Goal: Task Accomplishment & Management: Manage account settings

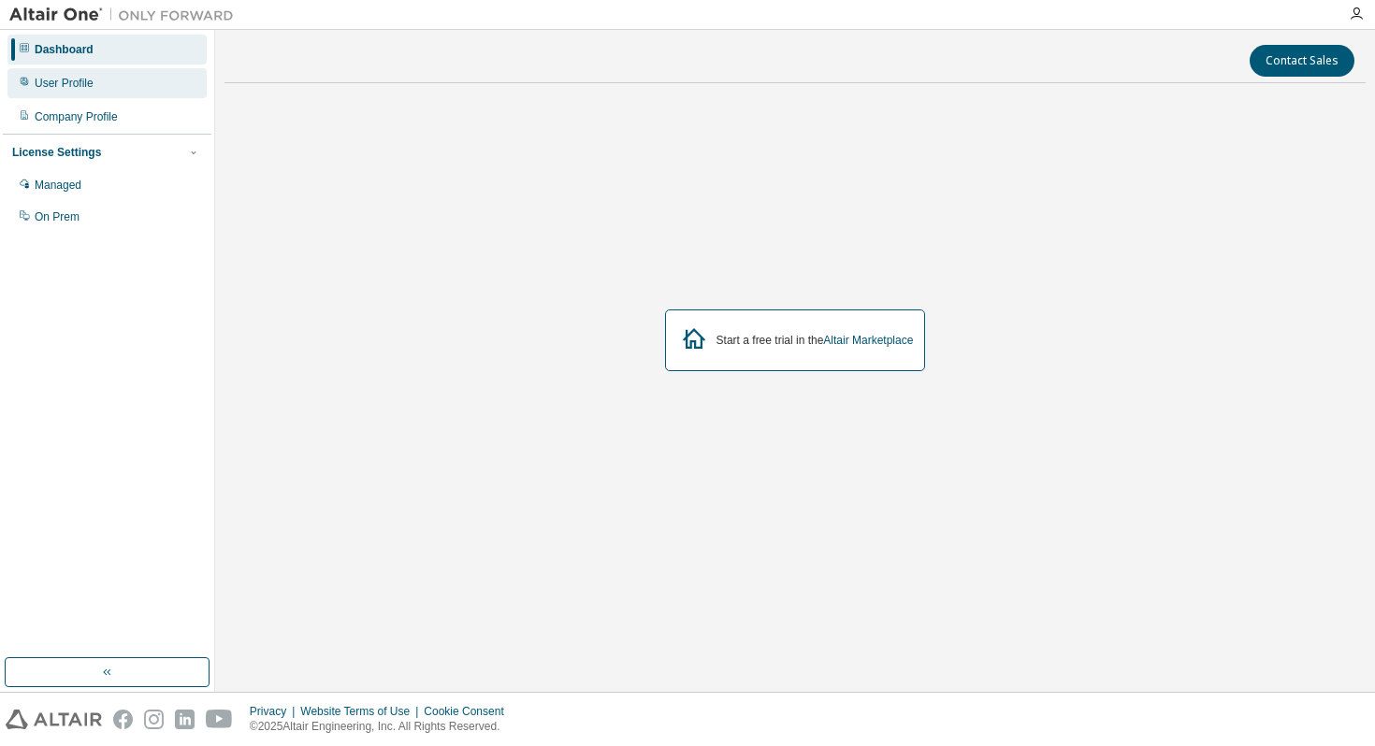
click at [67, 89] on div "User Profile" at bounding box center [64, 83] width 59 height 15
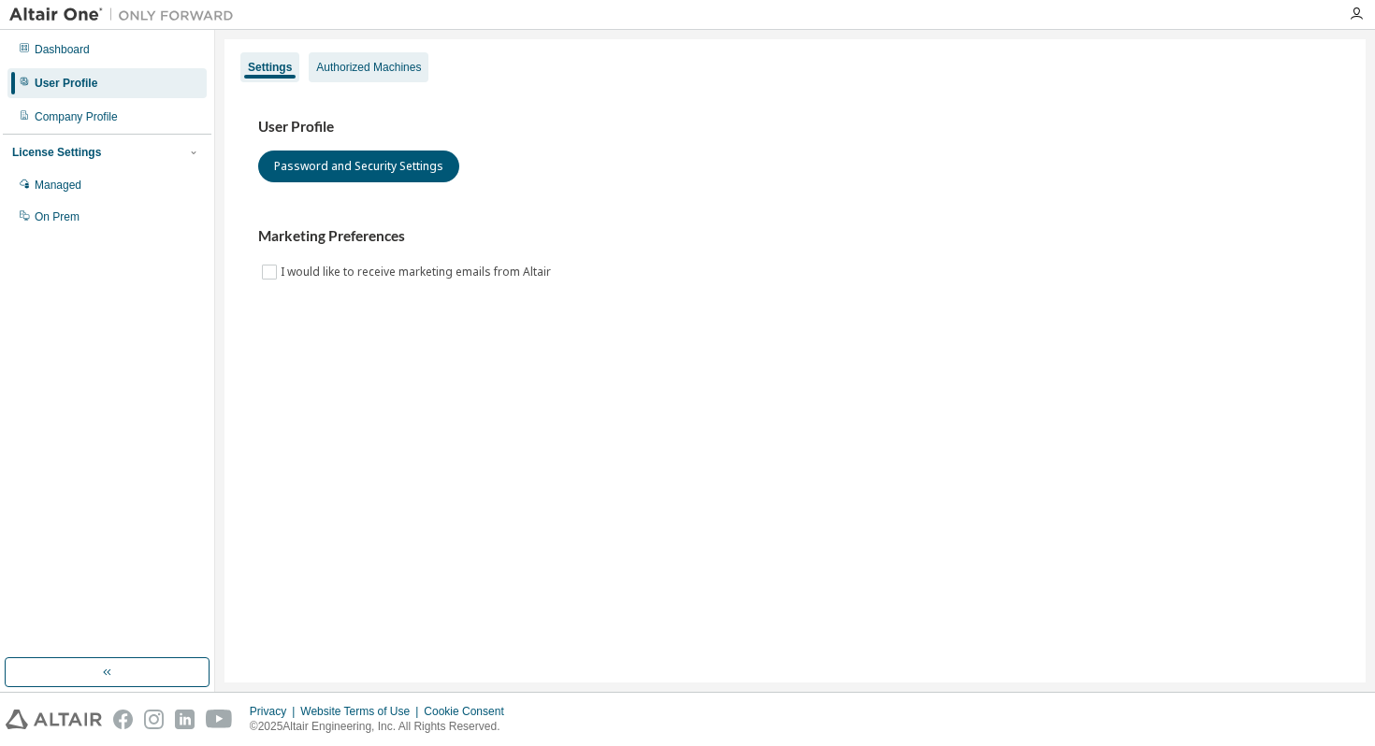
click at [380, 68] on div "Authorized Machines" at bounding box center [368, 67] width 105 height 15
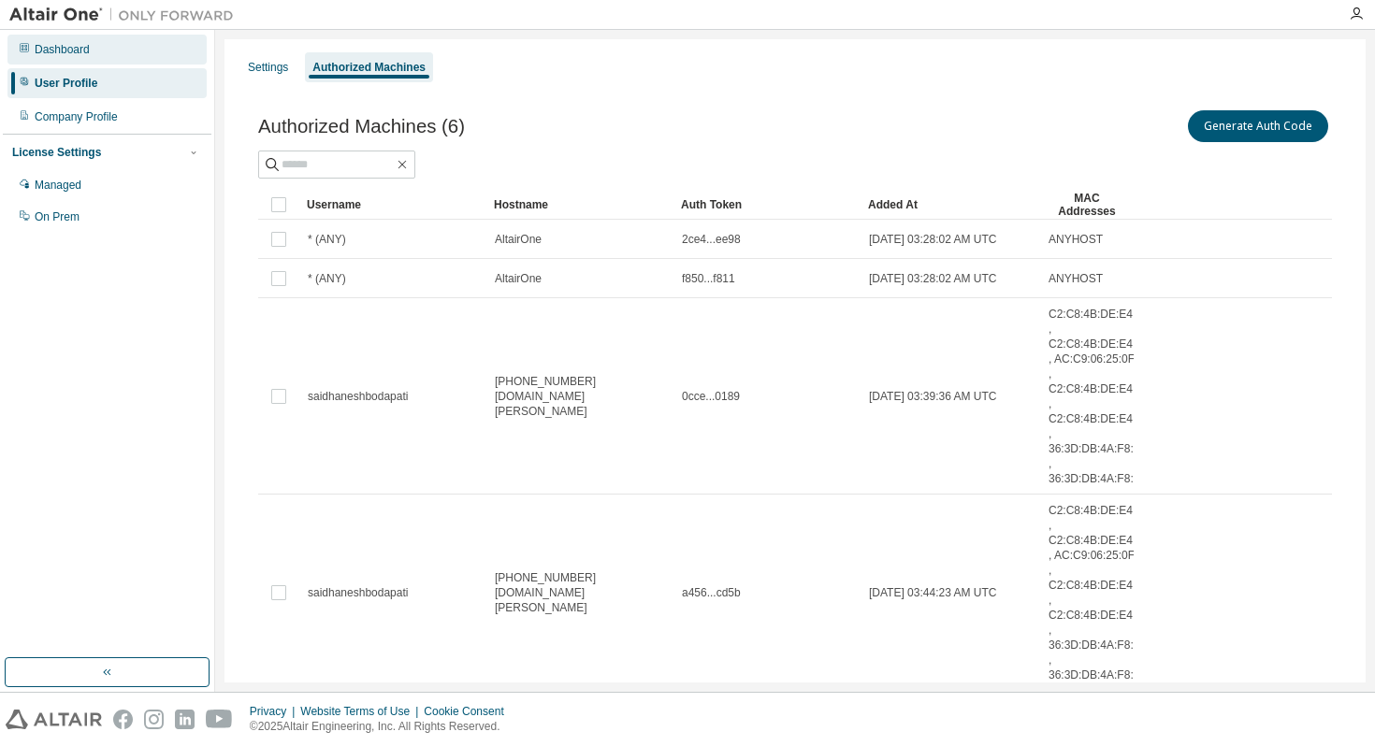
click at [120, 53] on div "Dashboard" at bounding box center [106, 50] width 199 height 30
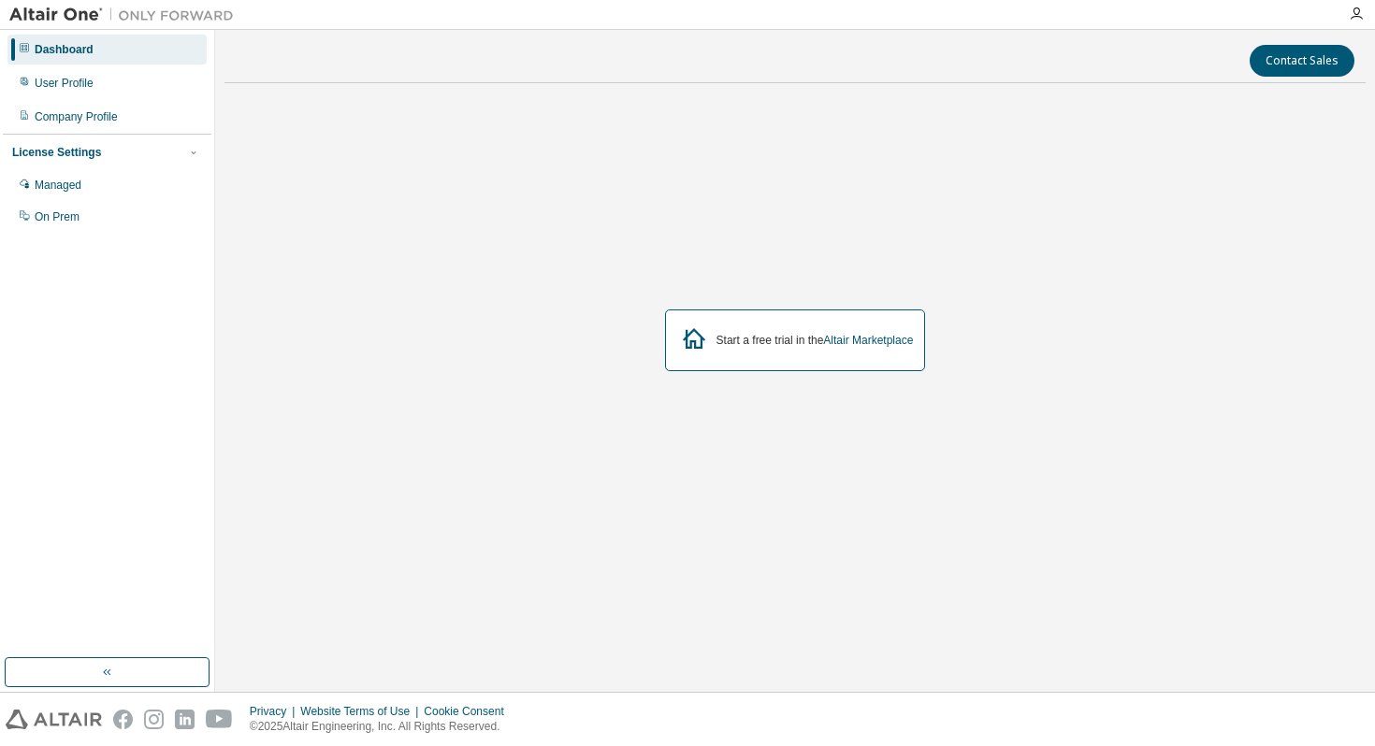
click at [1353, 6] on div at bounding box center [1355, 14] width 37 height 28
click at [1356, 16] on icon "button" at bounding box center [1355, 14] width 15 height 15
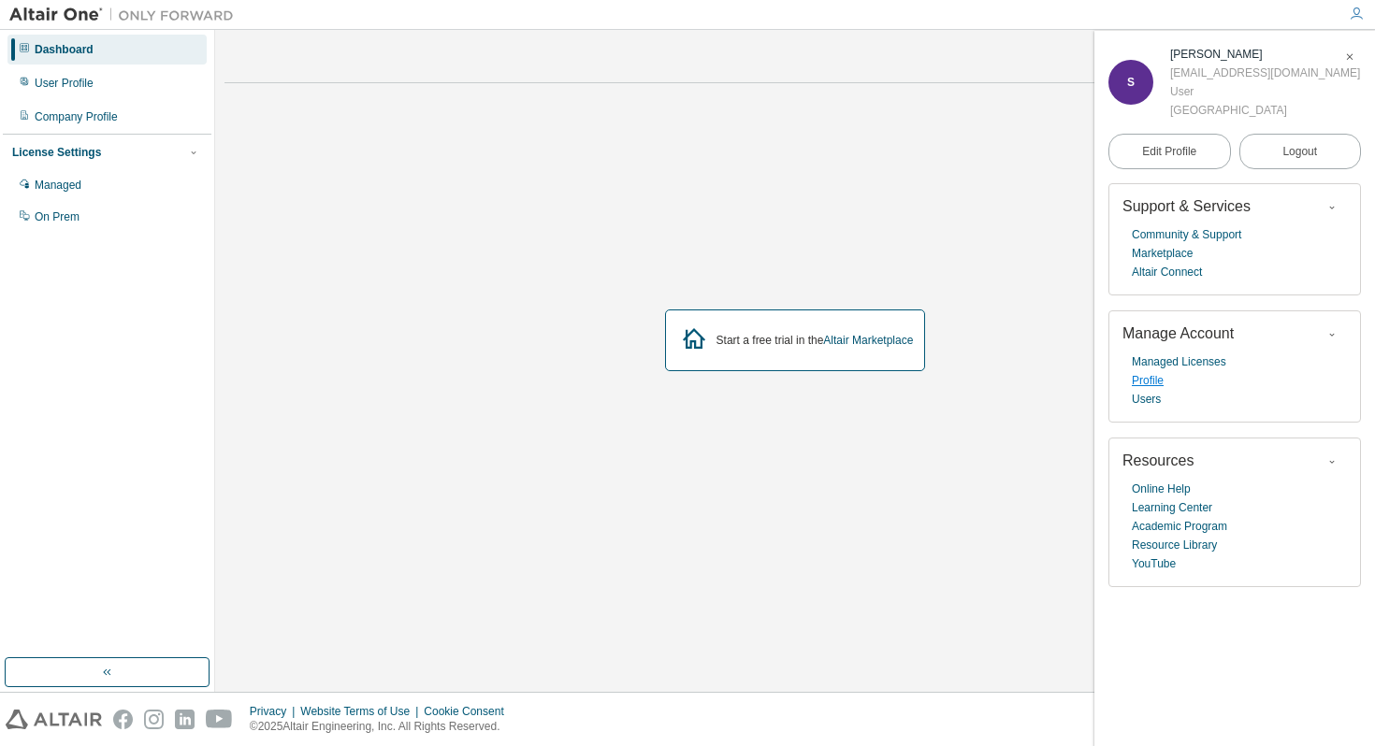
click at [1157, 380] on link "Profile" at bounding box center [1148, 380] width 32 height 19
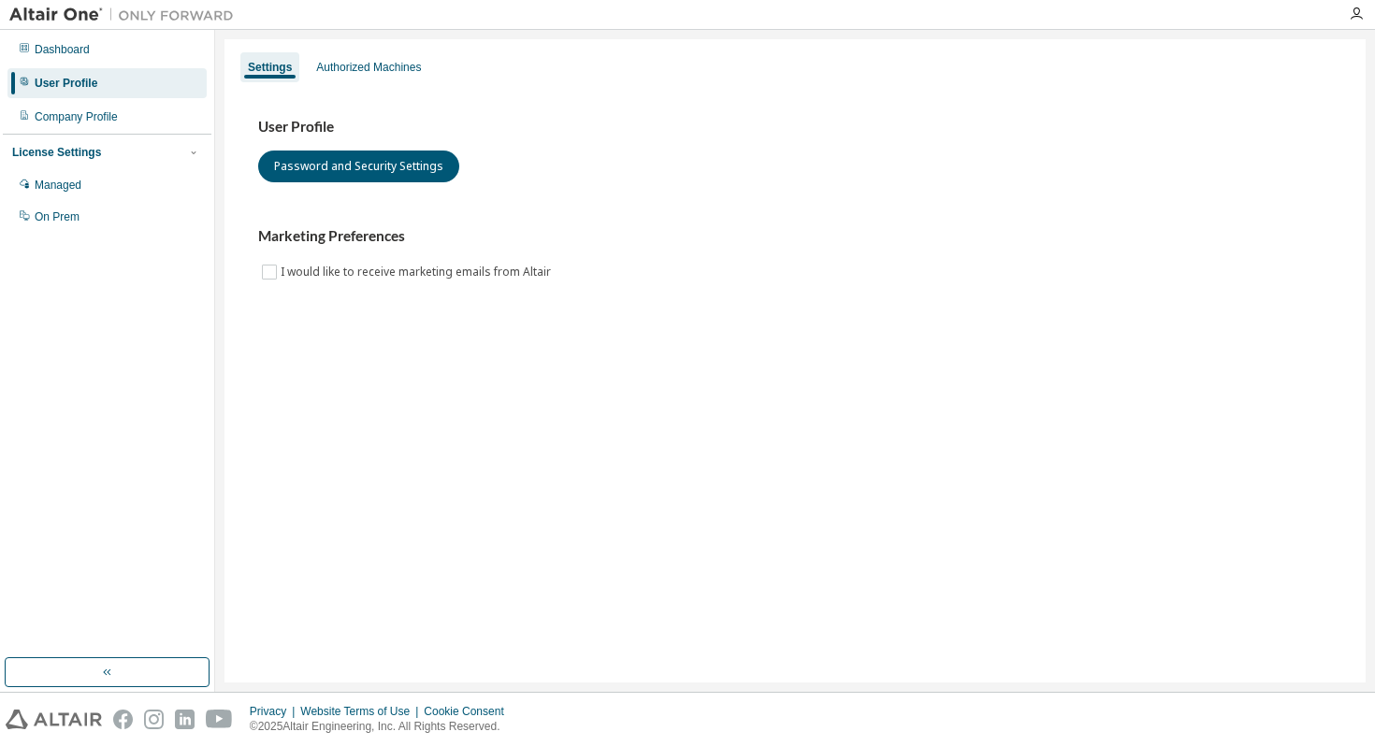
click at [94, 151] on div "License Settings" at bounding box center [56, 152] width 89 height 15
click at [54, 219] on div "On Prem" at bounding box center [57, 216] width 45 height 15
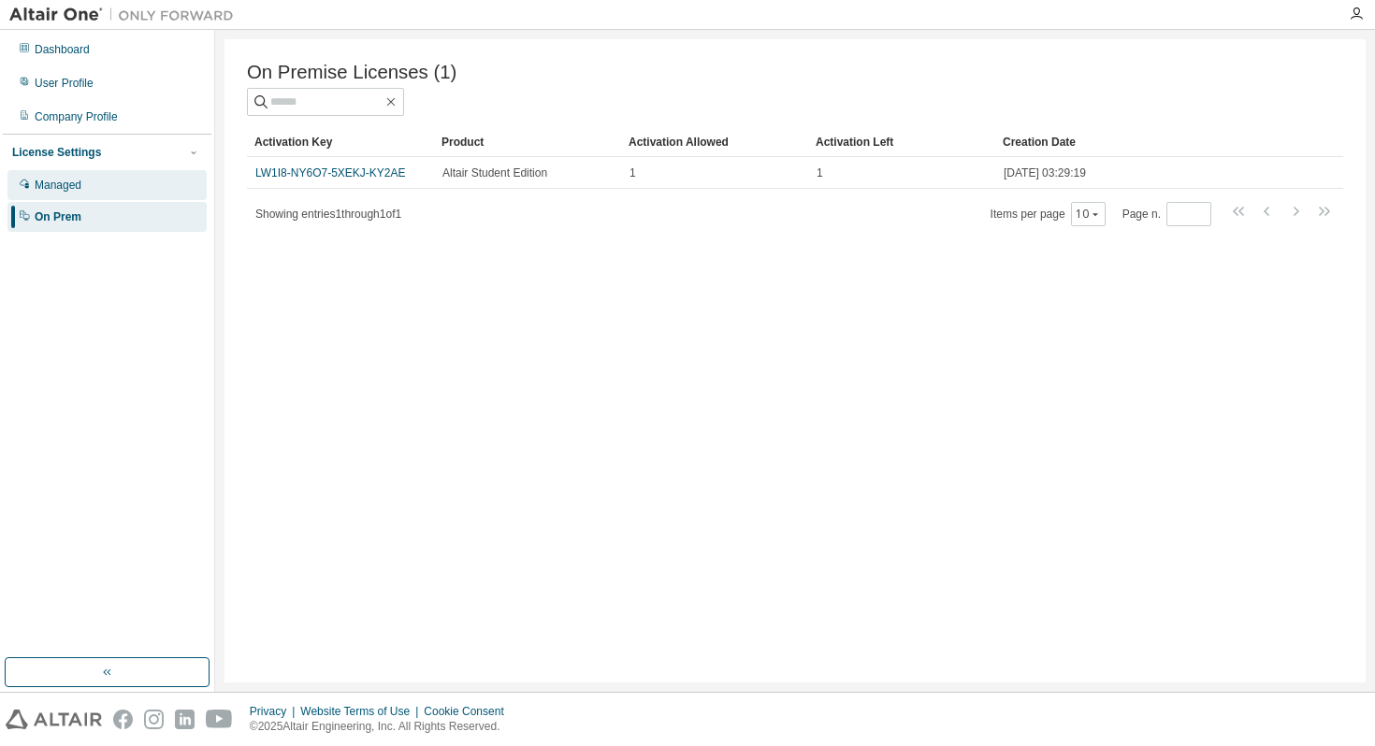
click at [124, 182] on div "Managed" at bounding box center [106, 185] width 199 height 30
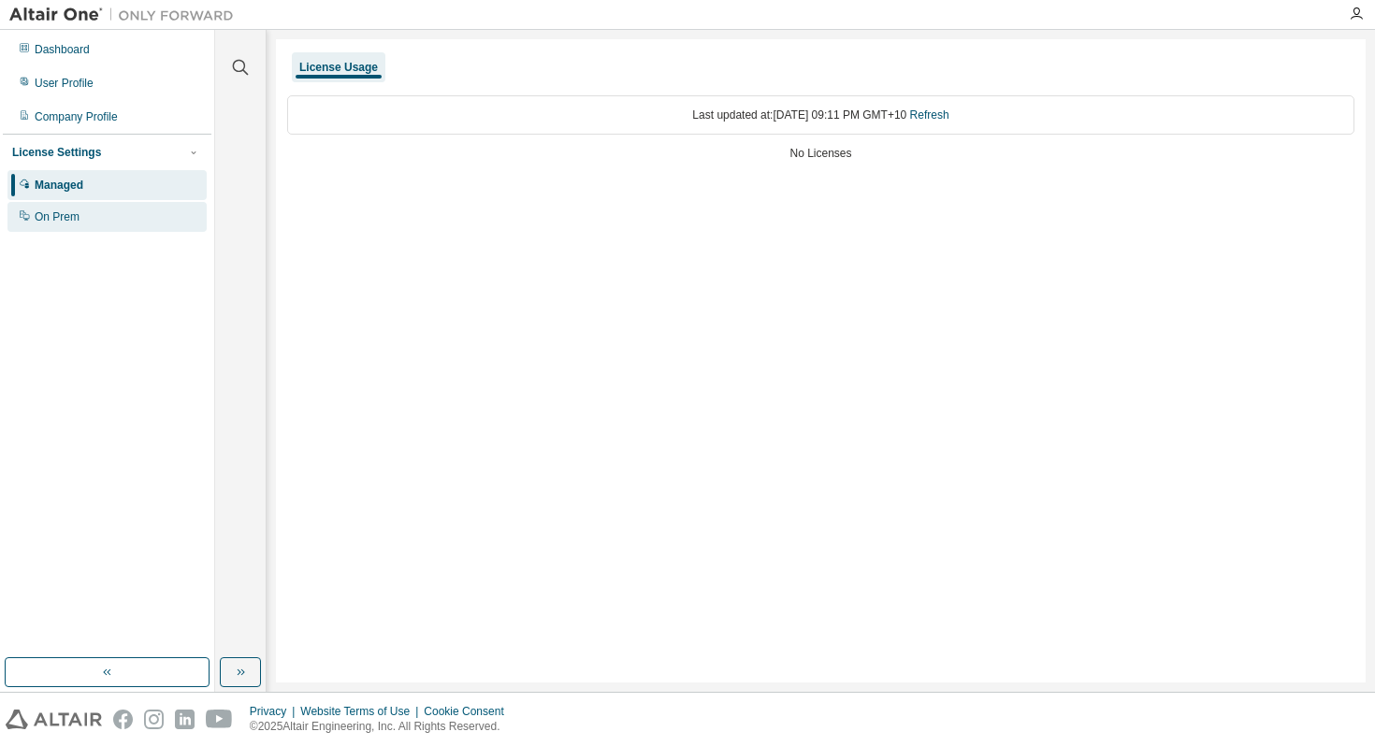
click at [113, 218] on div "On Prem" at bounding box center [106, 217] width 199 height 30
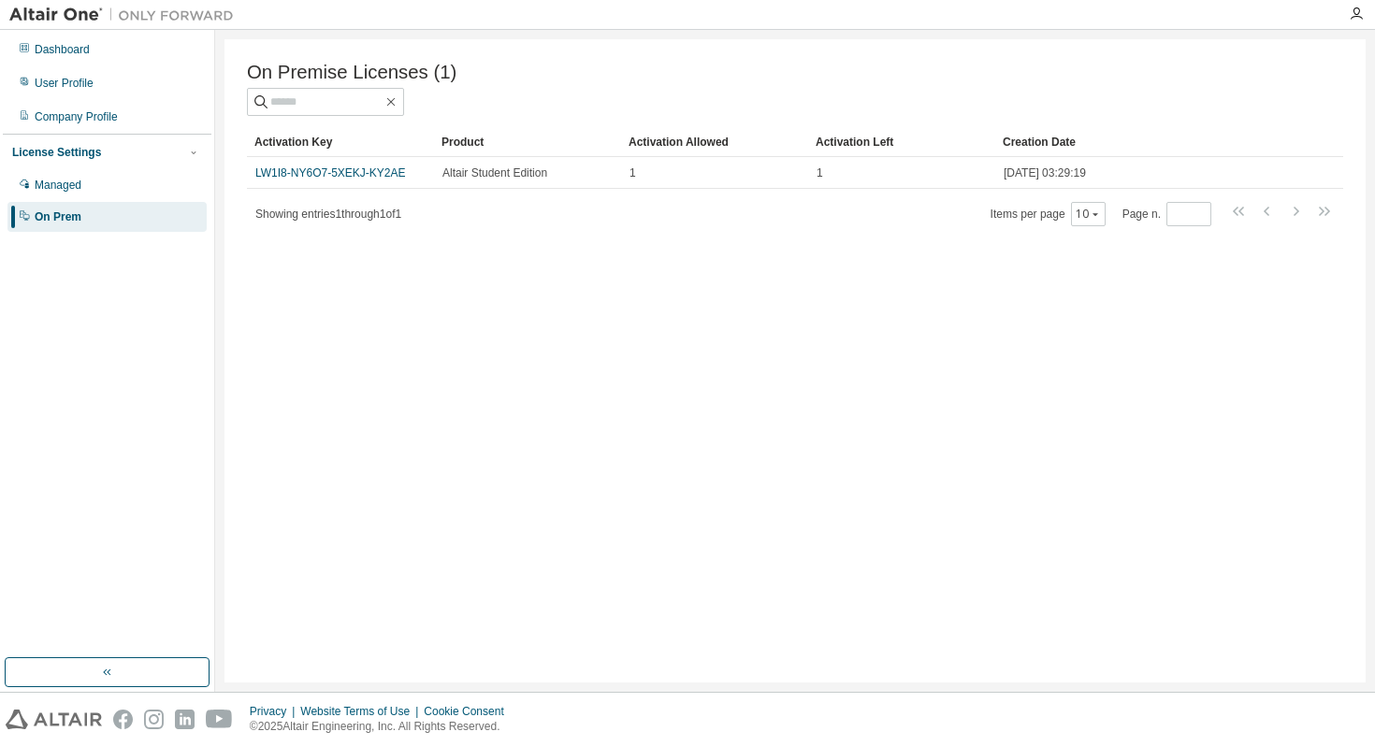
click at [382, 175] on link "LW1I8-NY6O7-5XEKJ-KY2AE" at bounding box center [330, 172] width 151 height 13
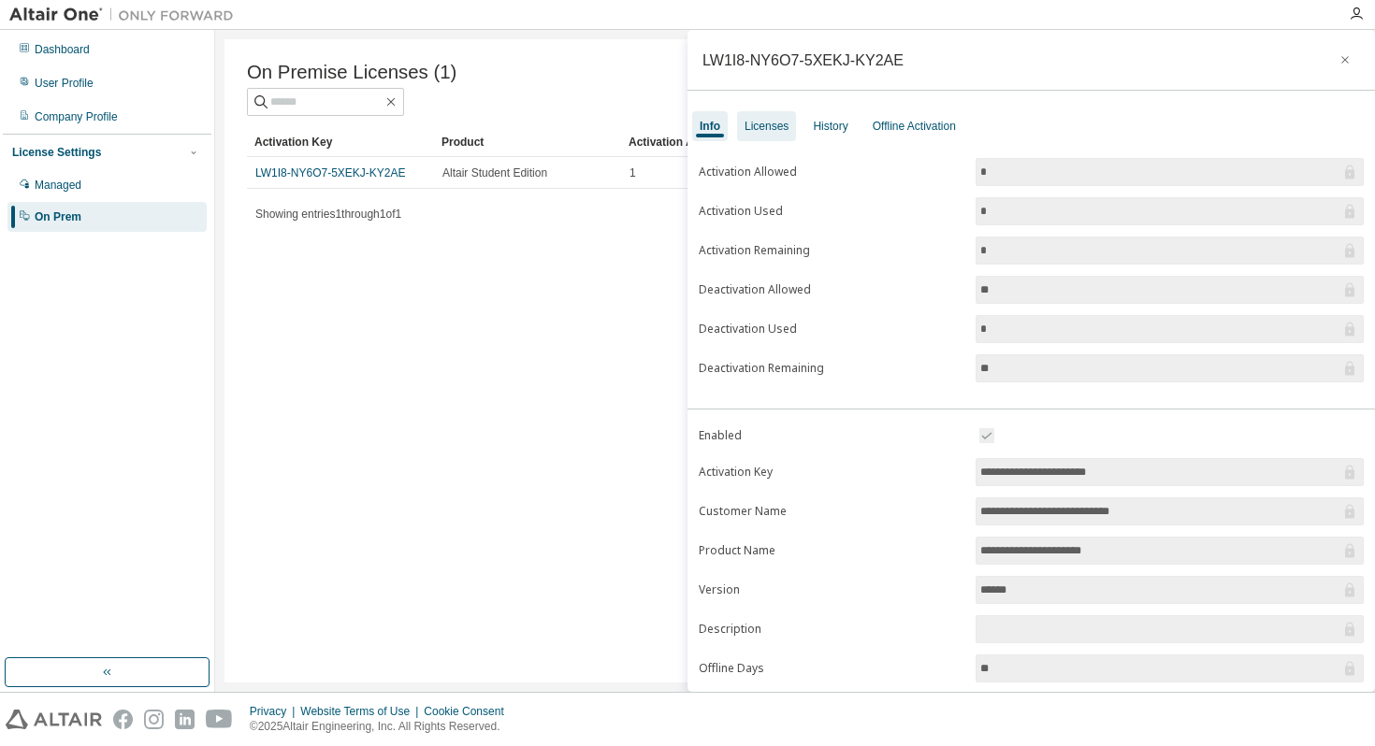
click at [779, 128] on div "Licenses" at bounding box center [766, 126] width 44 height 15
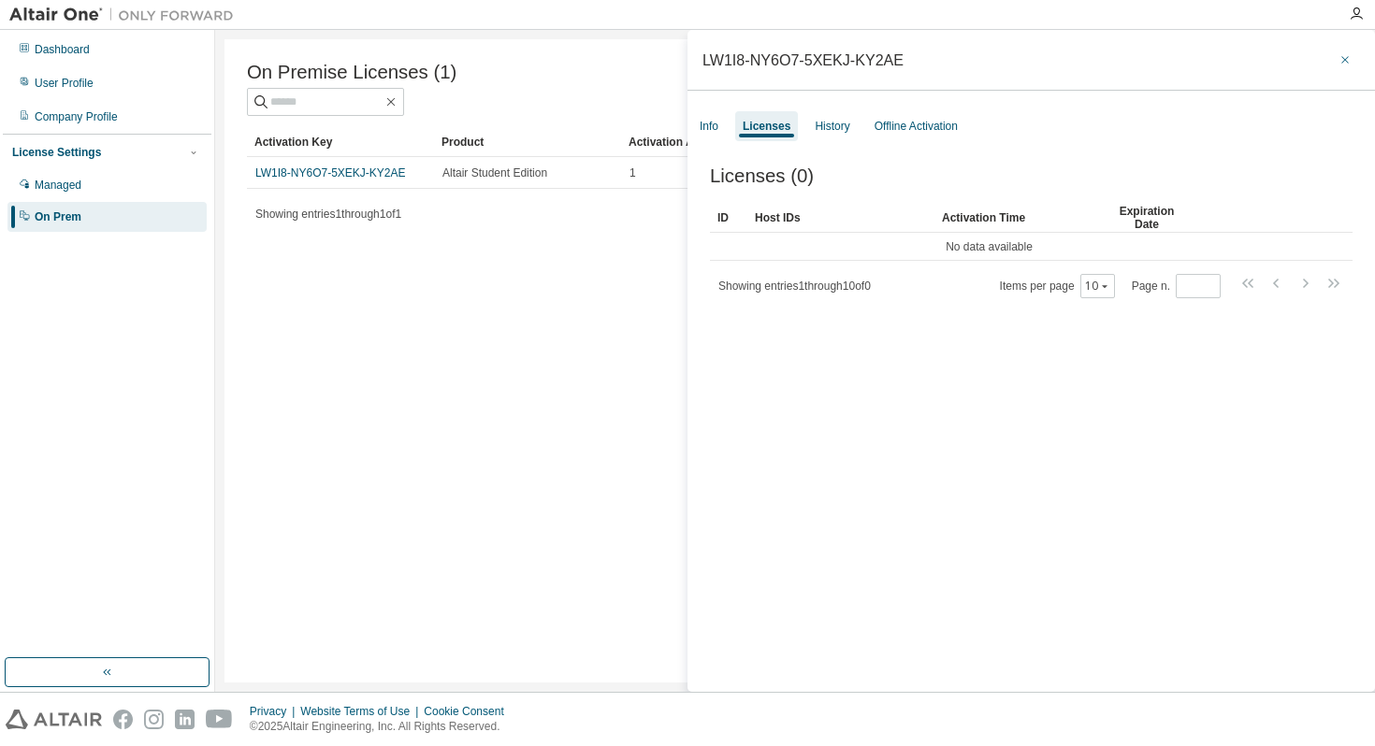
click at [1338, 54] on icon "button" at bounding box center [1344, 59] width 13 height 15
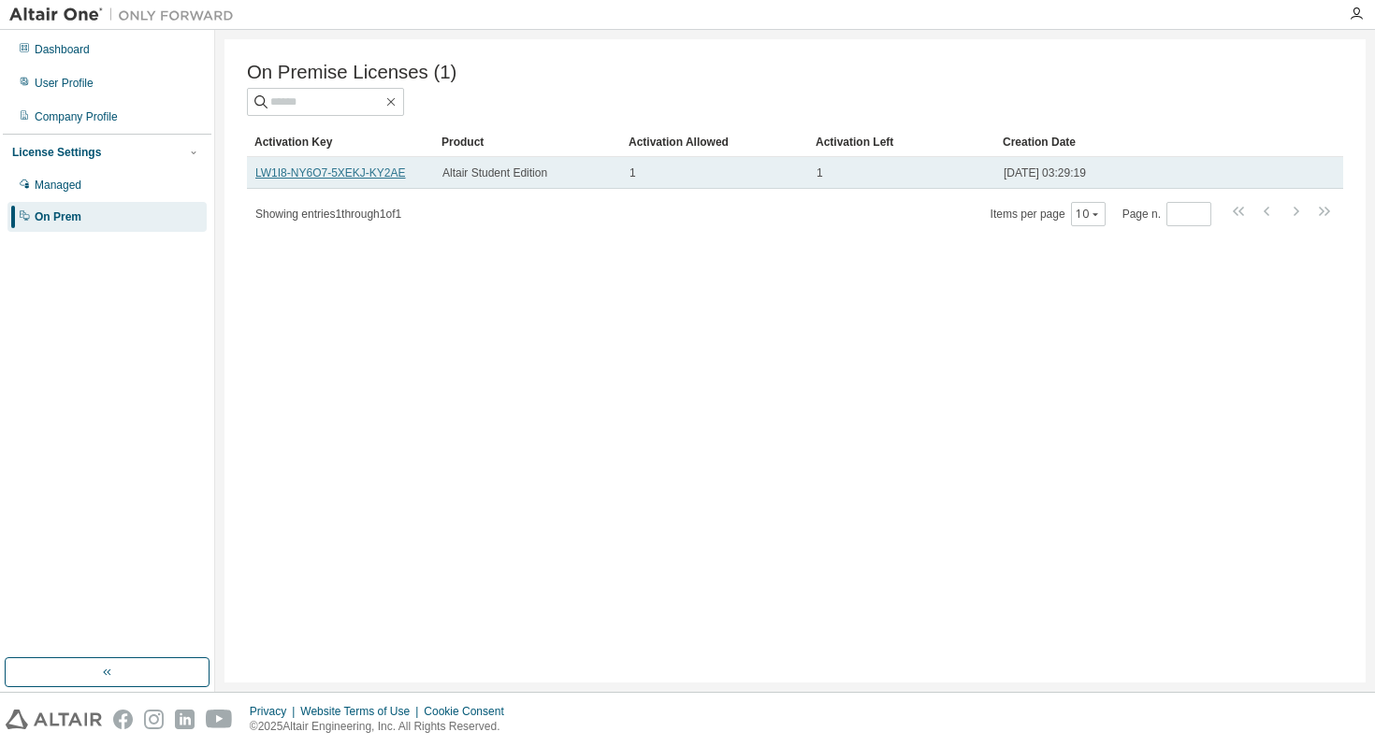
click at [345, 169] on link "LW1I8-NY6O7-5XEKJ-KY2AE" at bounding box center [330, 172] width 151 height 13
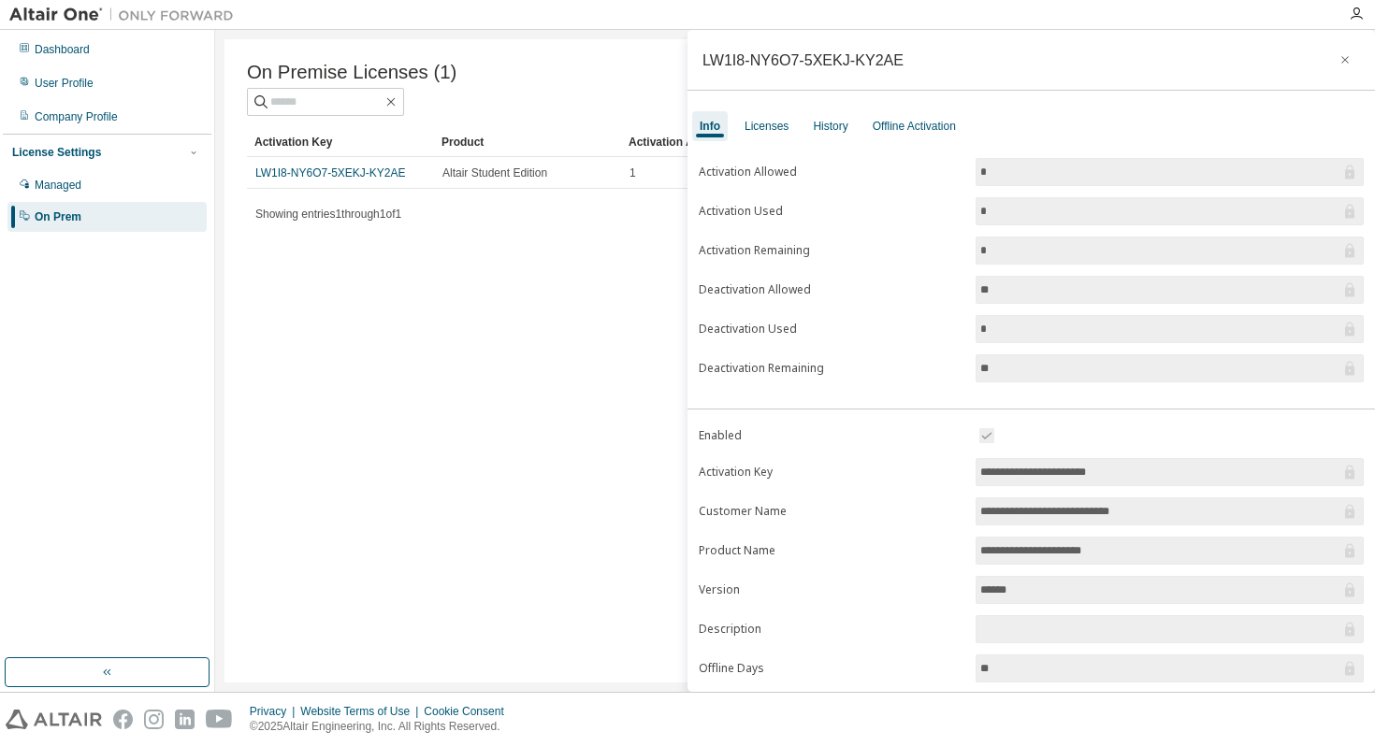
click at [800, 60] on div "LW1I8-NY6O7-5XEKJ-KY2AE" at bounding box center [802, 59] width 201 height 15
copy div "LW1I8-NY6O7-5XEKJ-KY2AE"
click at [1338, 58] on icon "button" at bounding box center [1344, 59] width 13 height 15
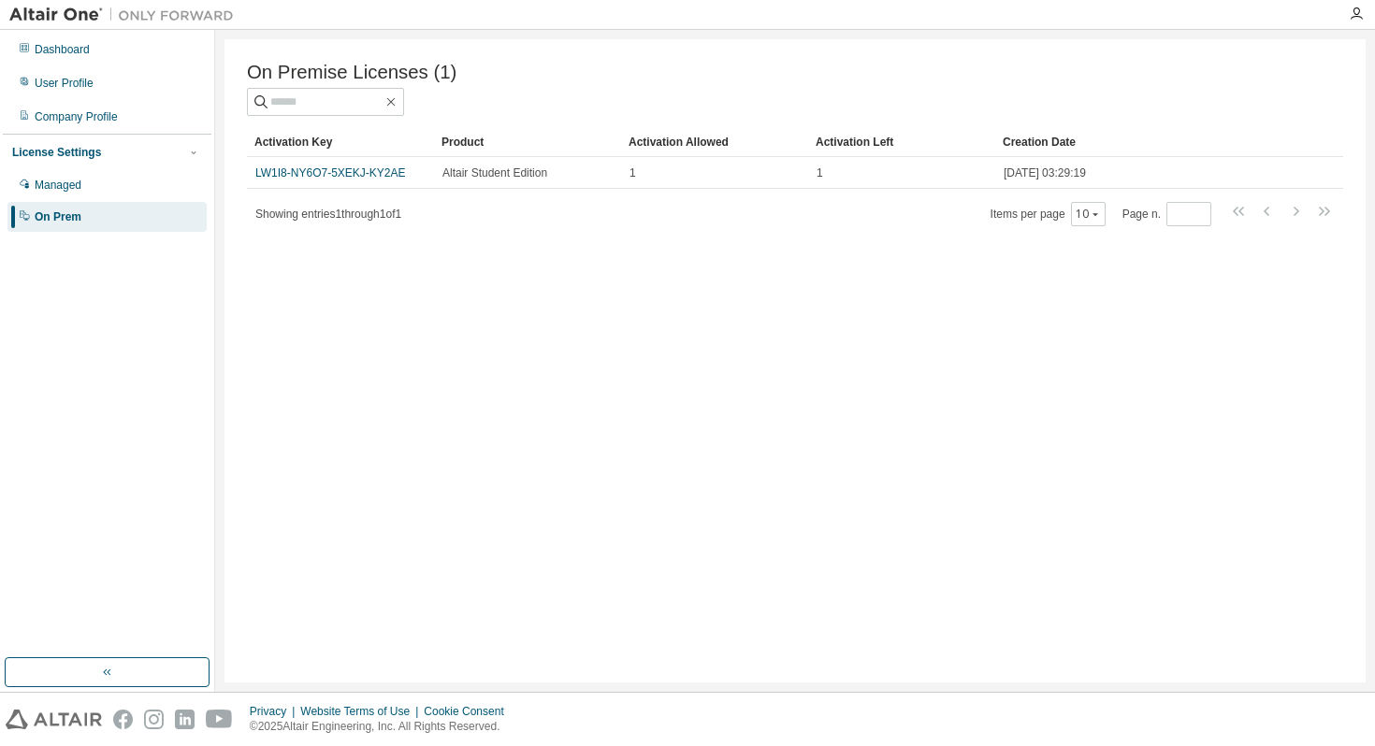
click at [896, 336] on div "On Premise Licenses (1) Clear Load Save Save As Field Operator Value Select fil…" at bounding box center [794, 360] width 1141 height 643
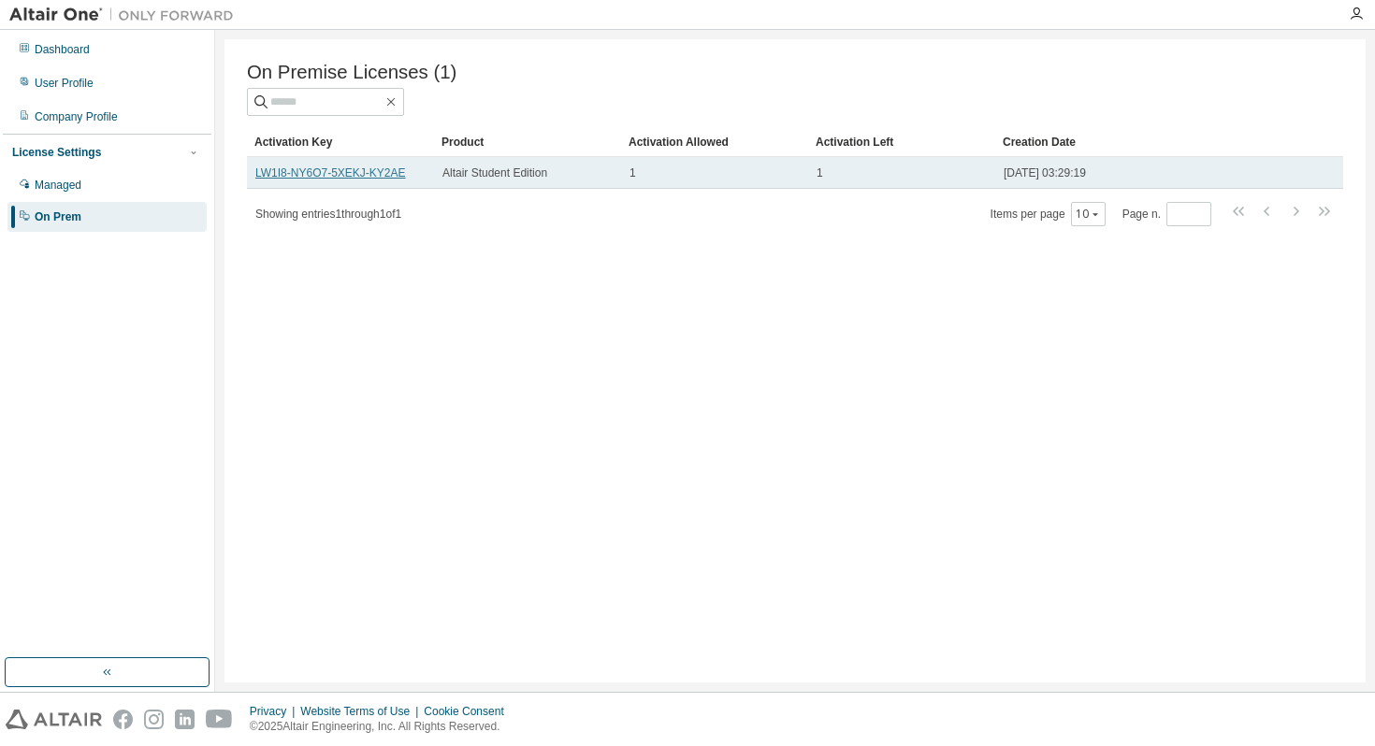
click at [374, 174] on link "LW1I8-NY6O7-5XEKJ-KY2AE" at bounding box center [330, 172] width 151 height 13
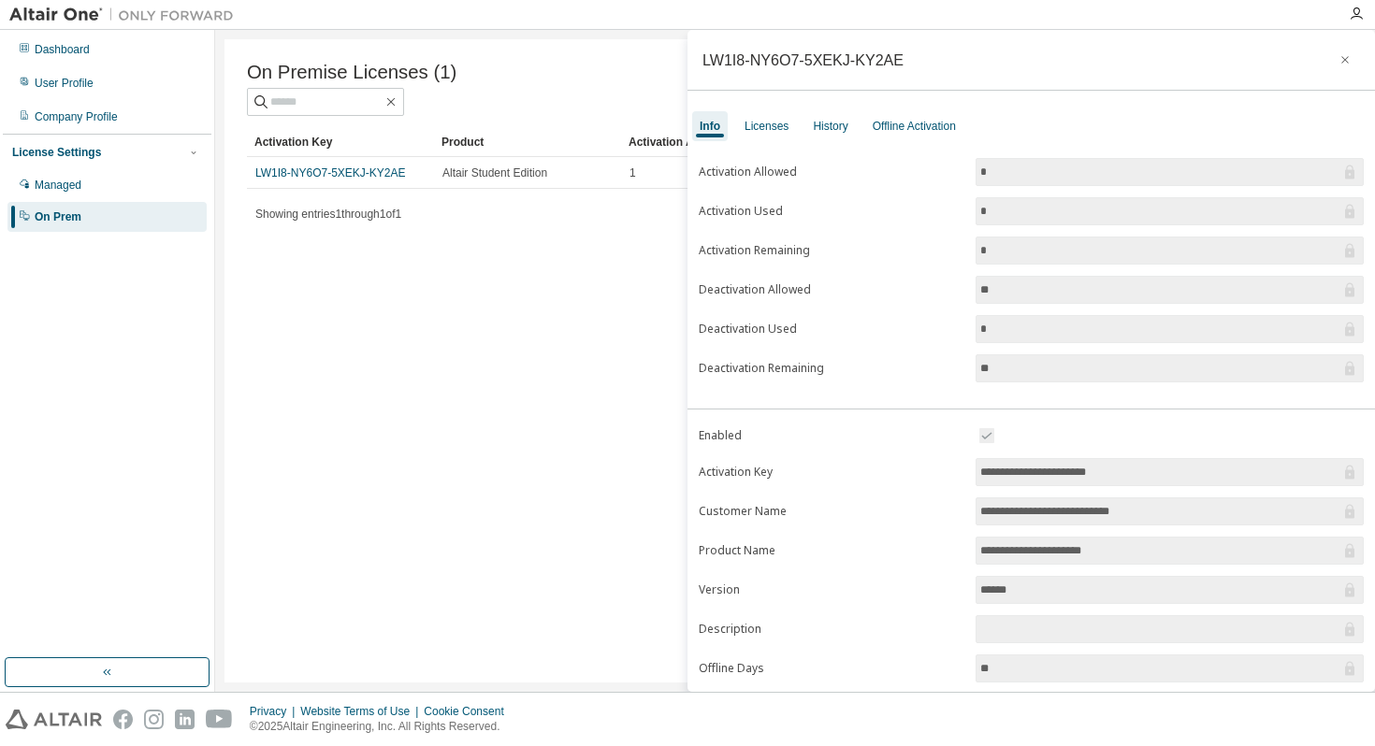
click at [1017, 554] on input "**********" at bounding box center [1160, 550] width 360 height 19
click at [912, 526] on form "**********" at bounding box center [1031, 587] width 665 height 325
click at [771, 128] on div "Licenses" at bounding box center [766, 126] width 44 height 15
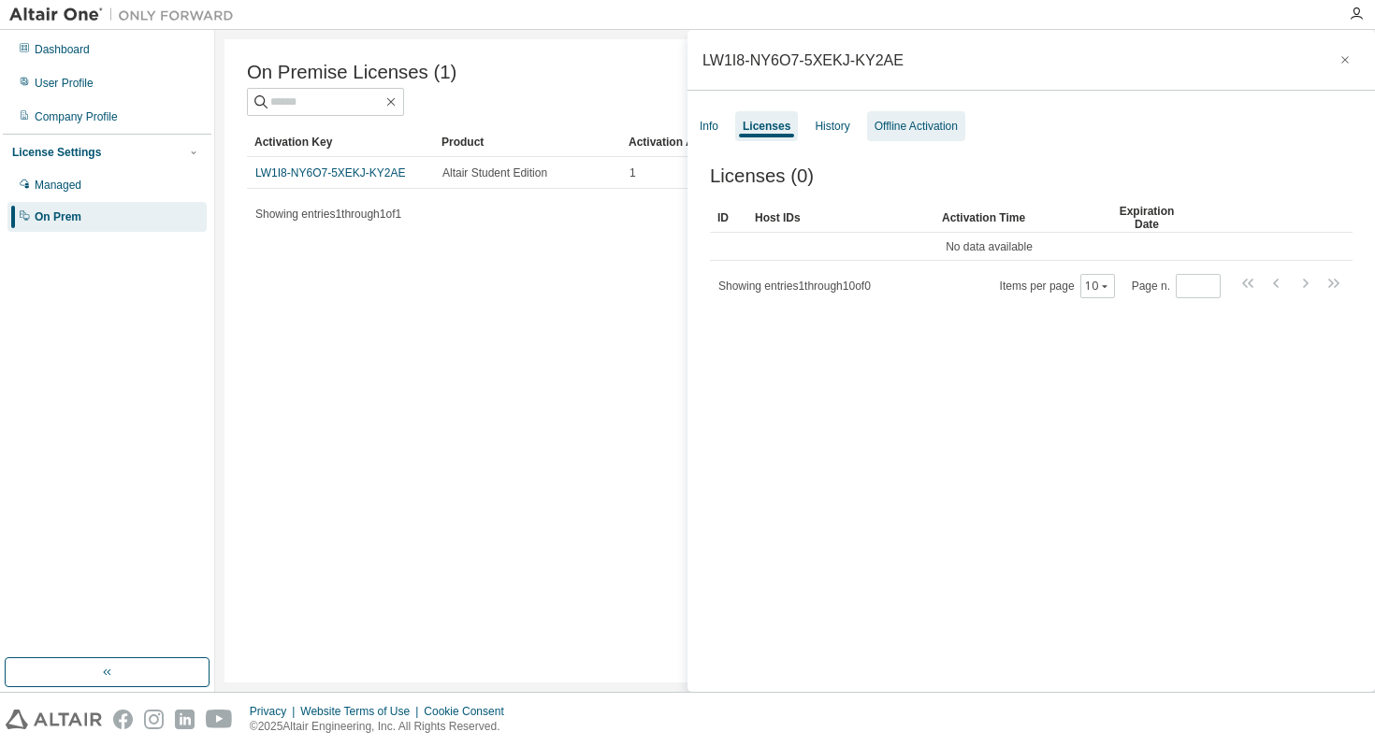
click at [889, 130] on div "Offline Activation" at bounding box center [915, 126] width 83 height 15
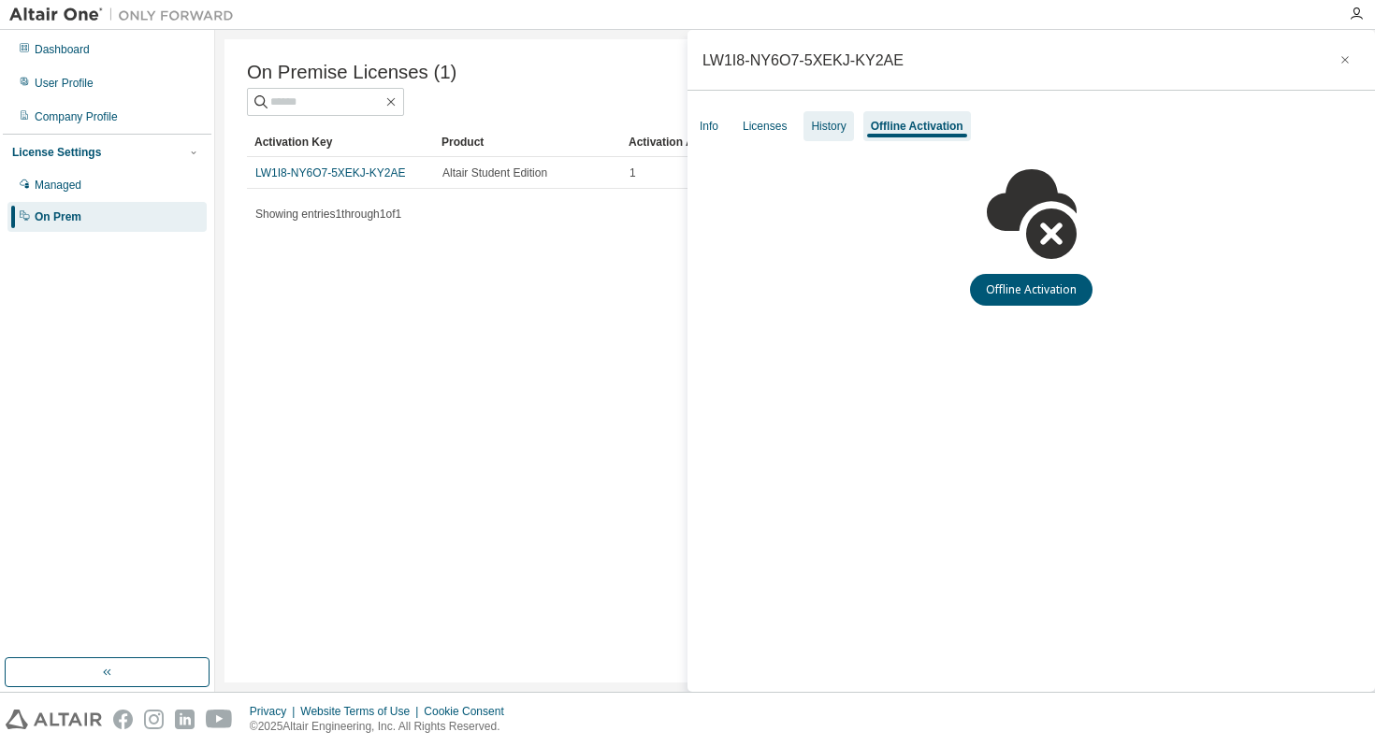
click at [824, 121] on div "History" at bounding box center [828, 126] width 35 height 15
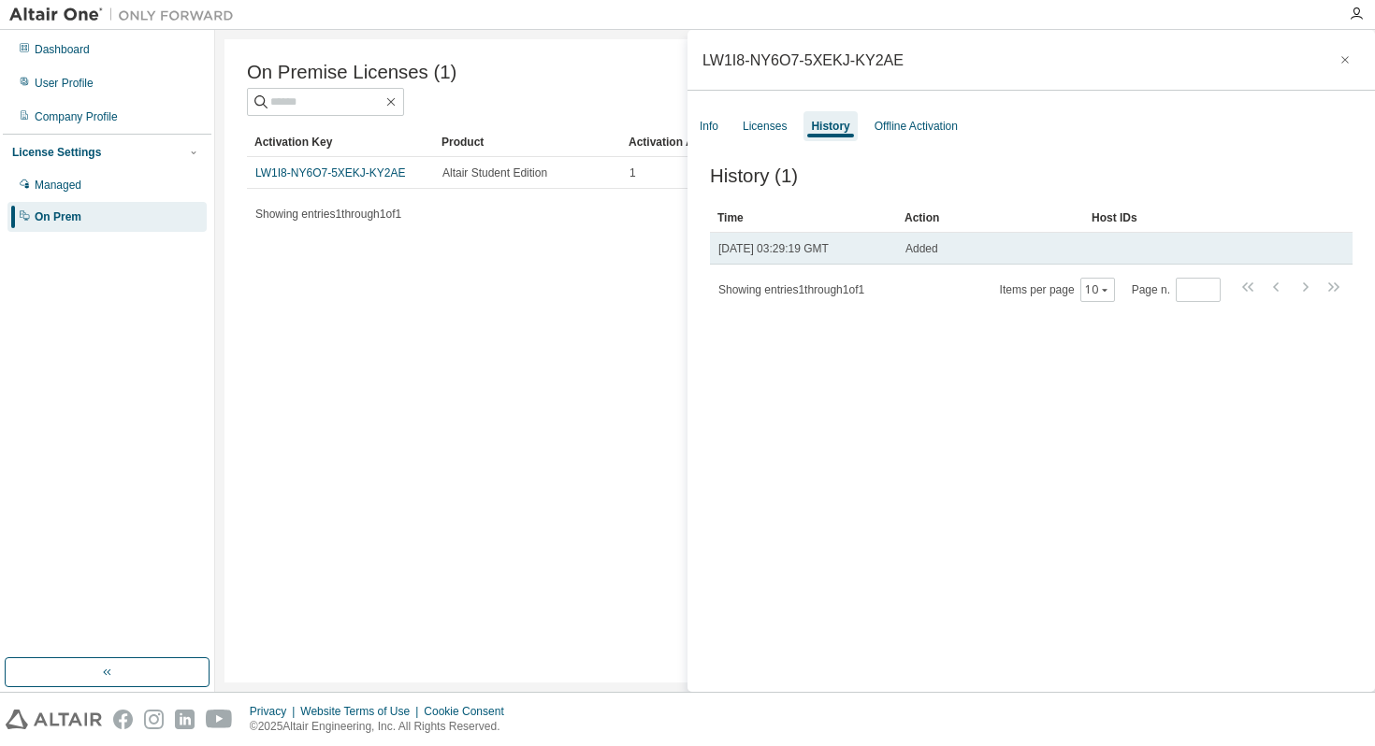
click at [844, 239] on td "Tue, 08 Jul 2025 03:29:19 GMT" at bounding box center [803, 249] width 187 height 32
click at [829, 254] on span "Tue, 08 Jul 2025 03:29:19 GMT" at bounding box center [773, 248] width 110 height 15
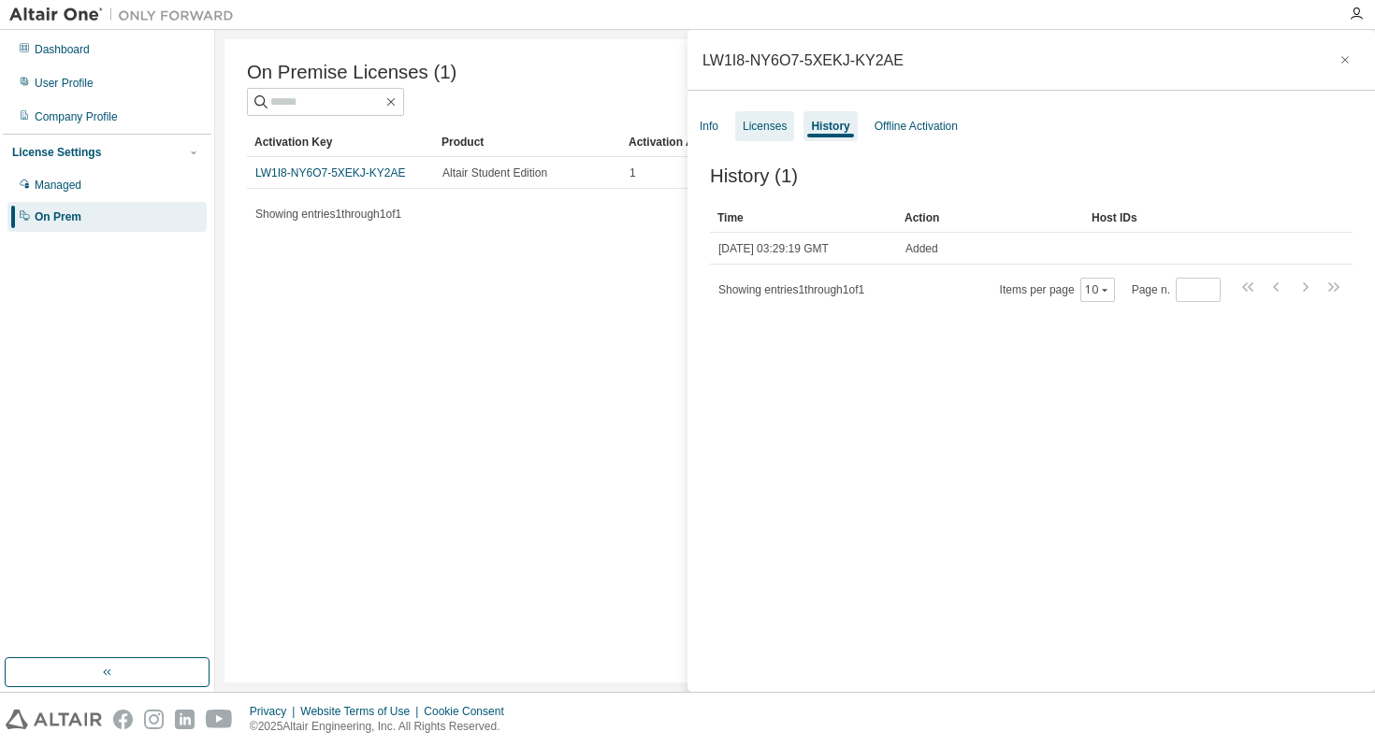
click at [759, 129] on div "Licenses" at bounding box center [765, 126] width 44 height 15
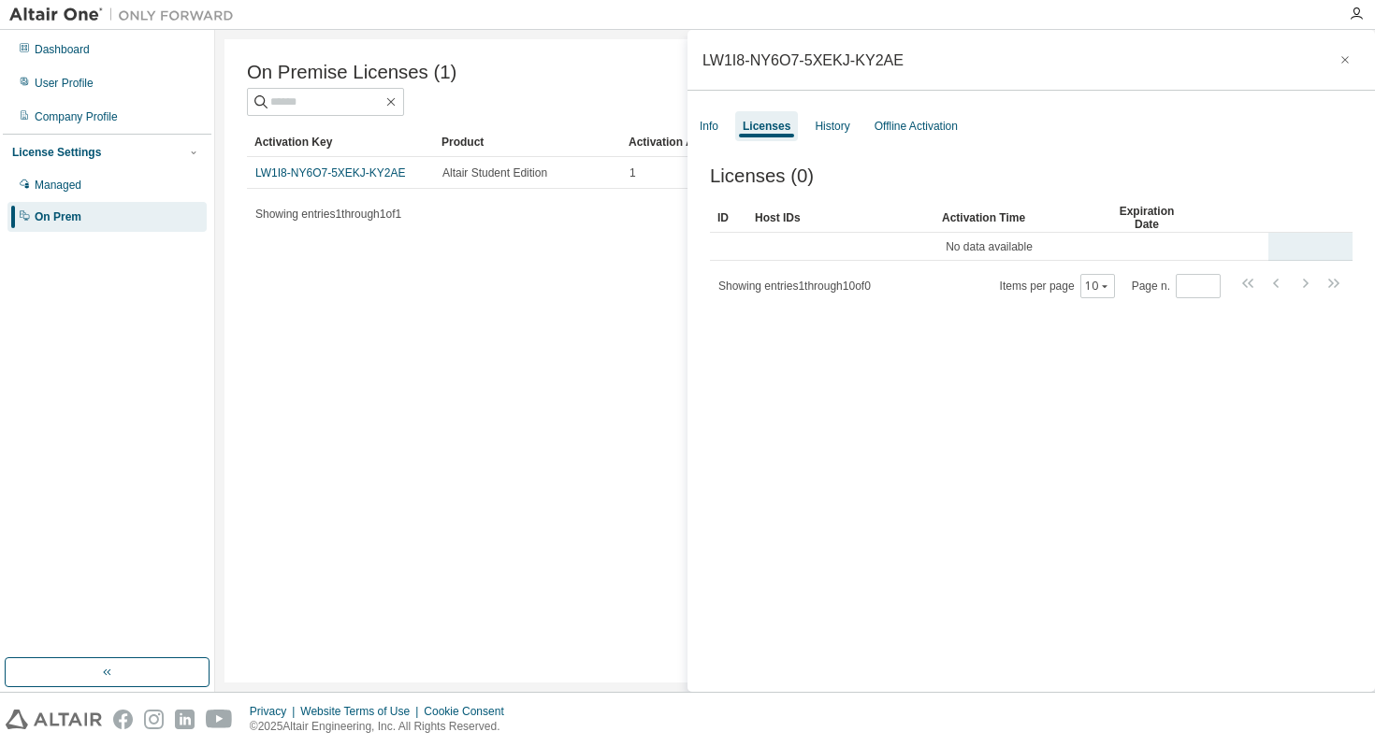
click at [937, 249] on td "No data available" at bounding box center [989, 247] width 558 height 28
click at [717, 123] on div "Info" at bounding box center [708, 126] width 19 height 15
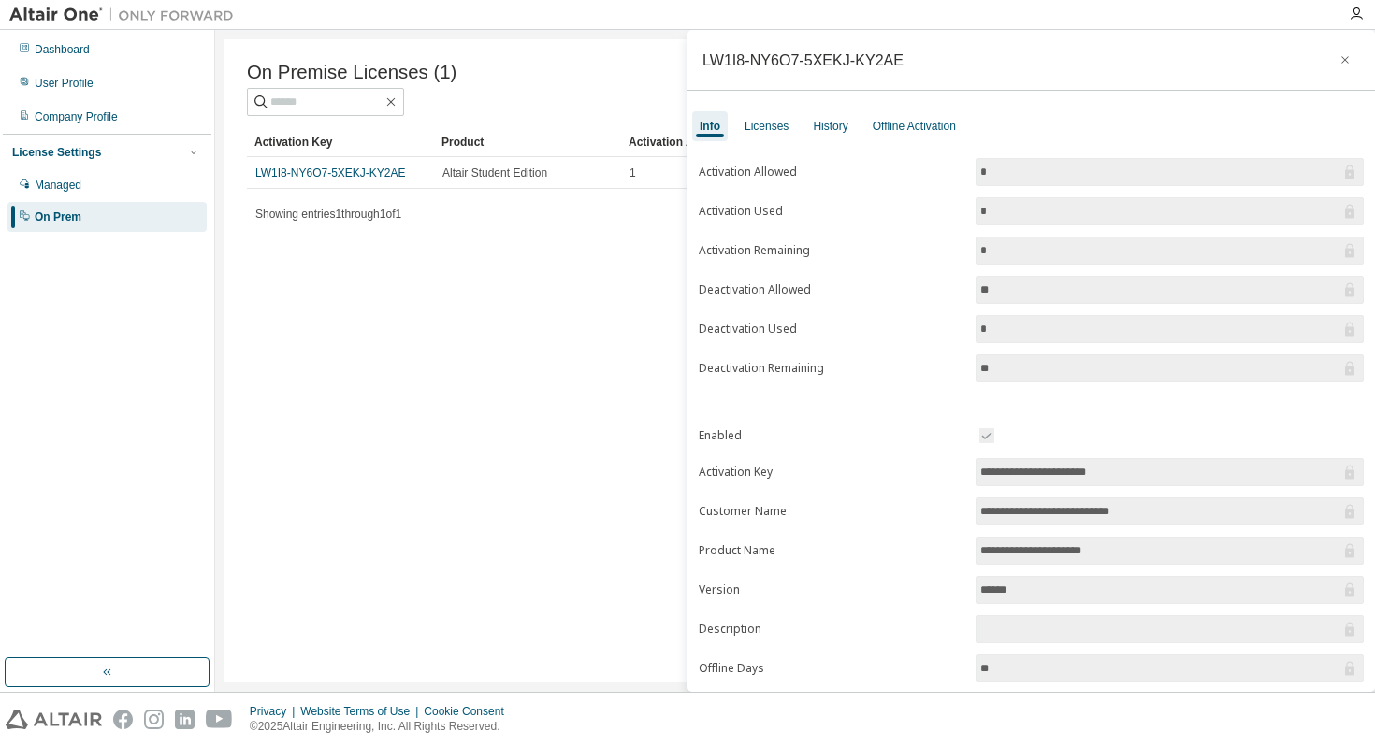
click at [767, 163] on form "Activation Allowed * Activation Used * Activation Remaining * Deactivation Allo…" at bounding box center [1031, 270] width 665 height 224
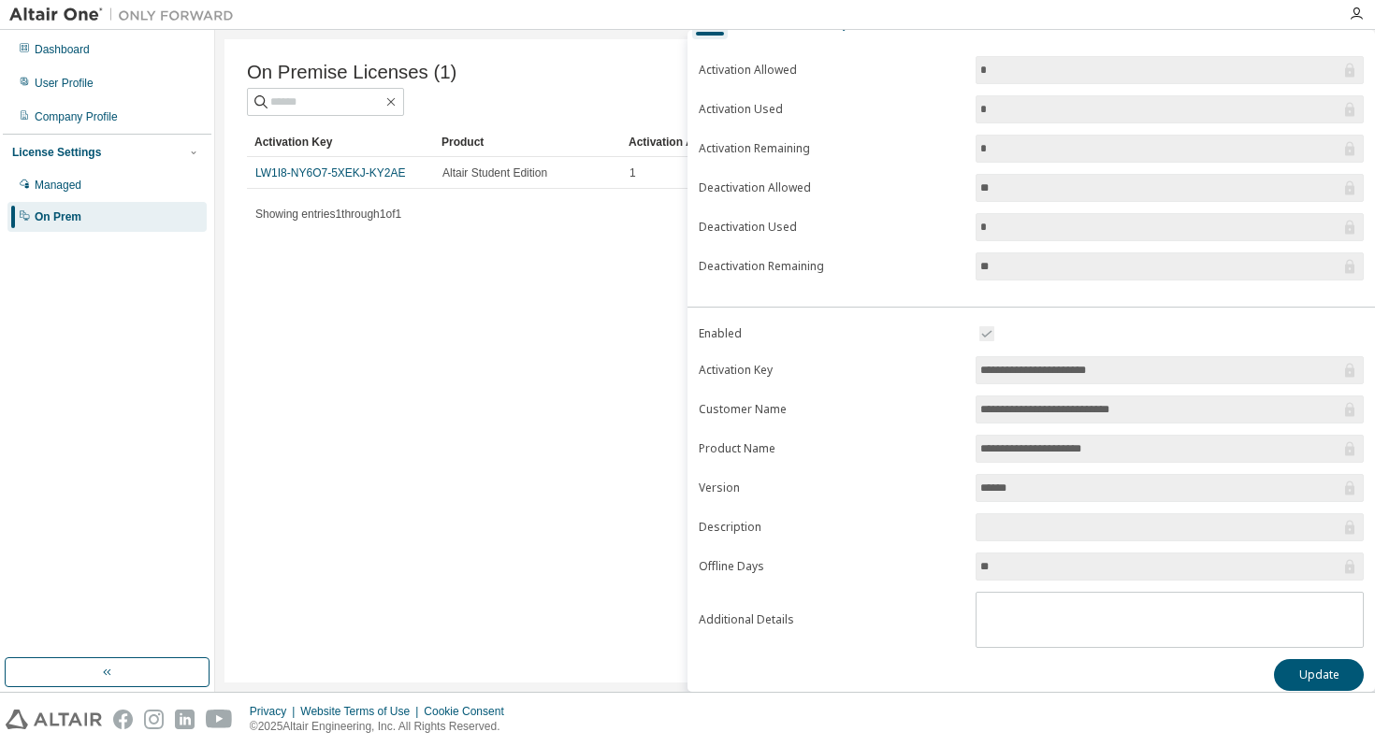
scroll to position [116, 0]
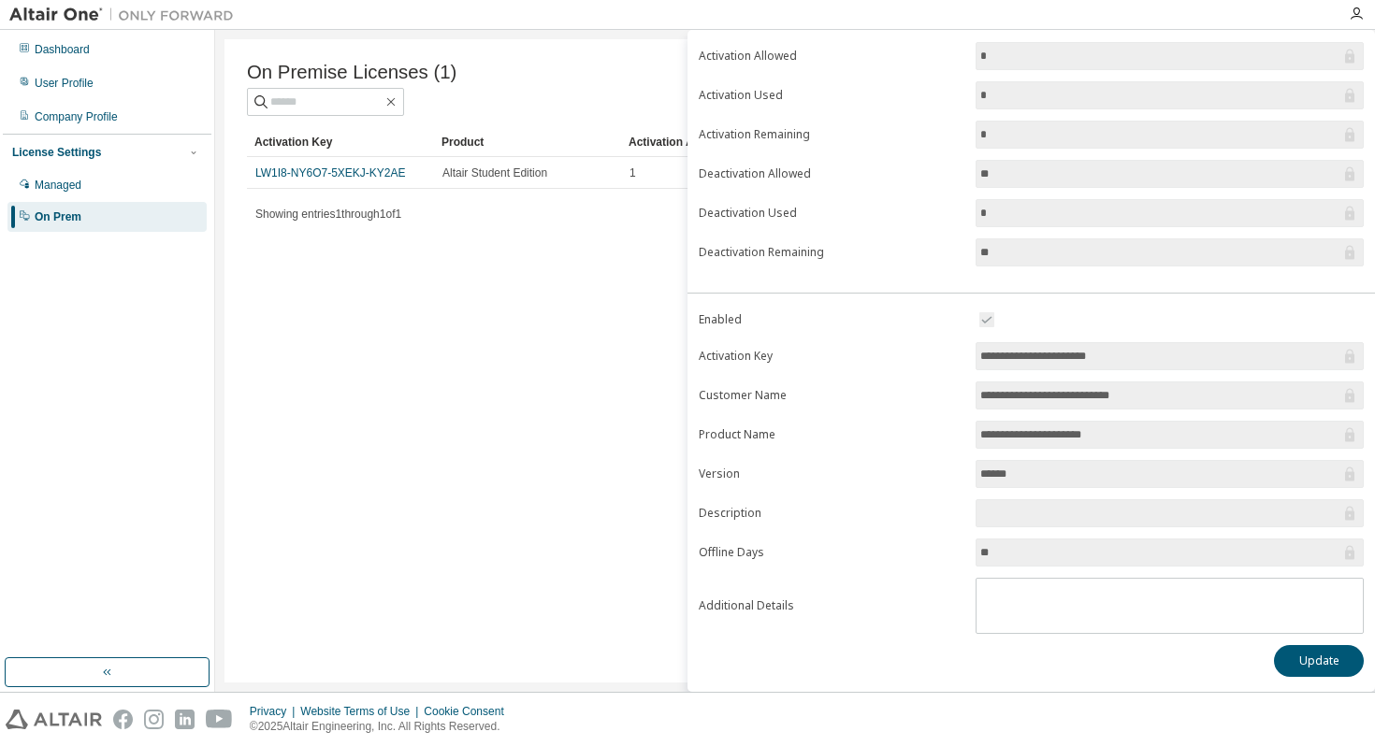
click at [742, 550] on label "Offline Days" at bounding box center [832, 552] width 266 height 15
click at [757, 605] on label "Additional Details" at bounding box center [832, 605] width 266 height 15
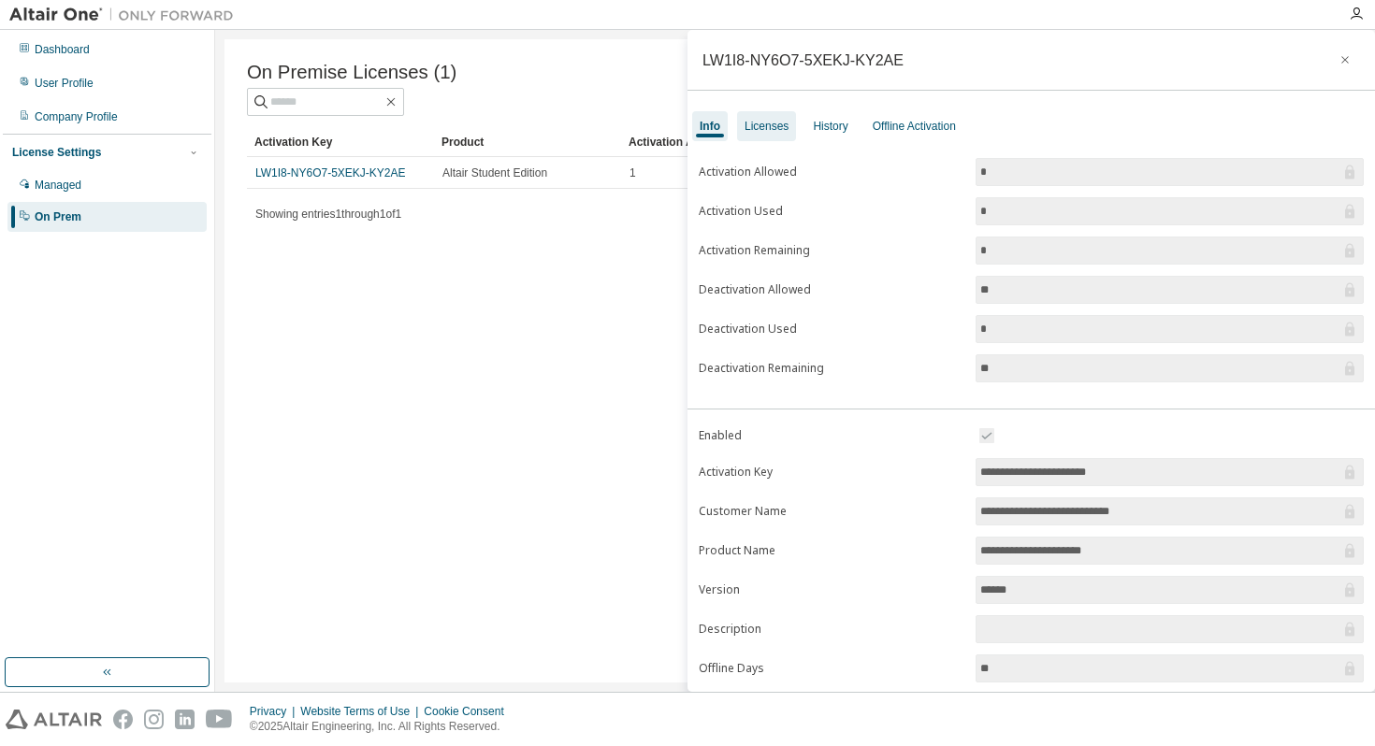
click at [752, 120] on div "Licenses" at bounding box center [766, 126] width 44 height 15
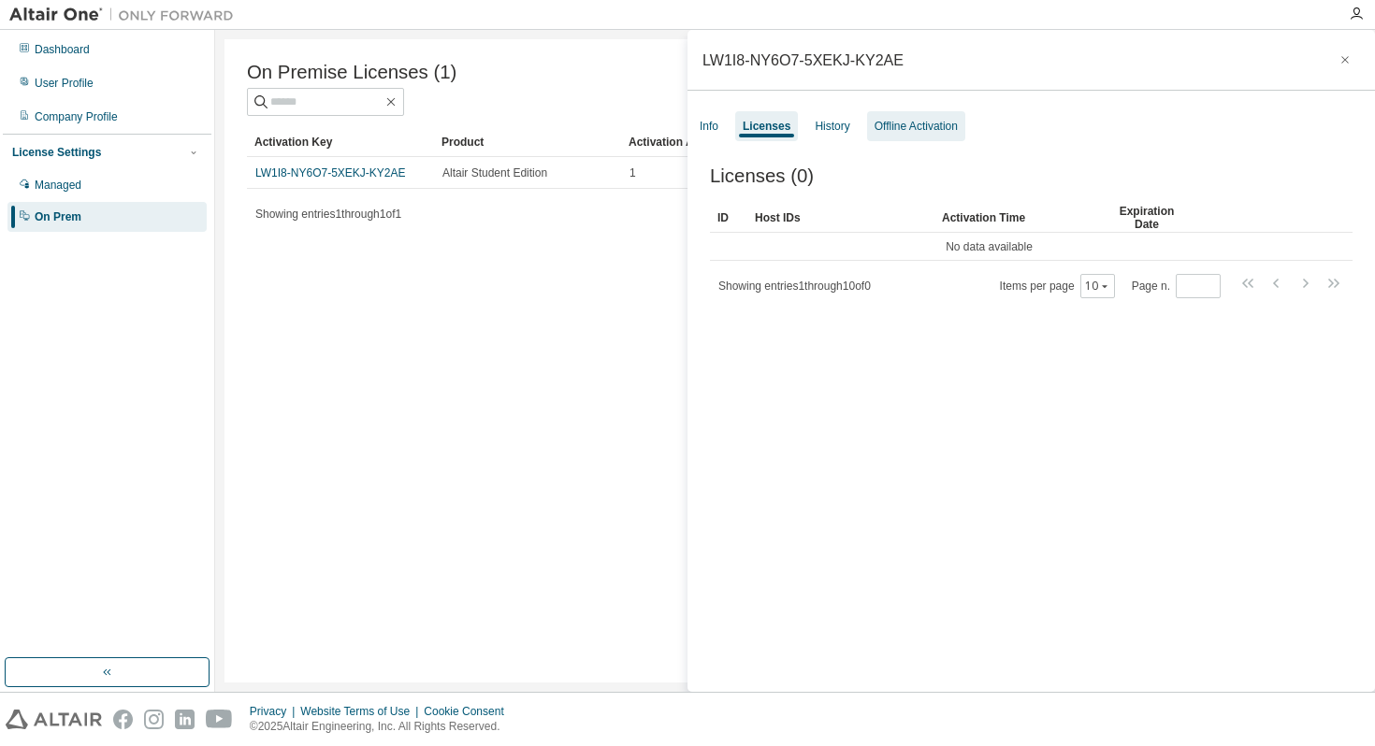
click at [901, 128] on div "Offline Activation" at bounding box center [915, 126] width 83 height 15
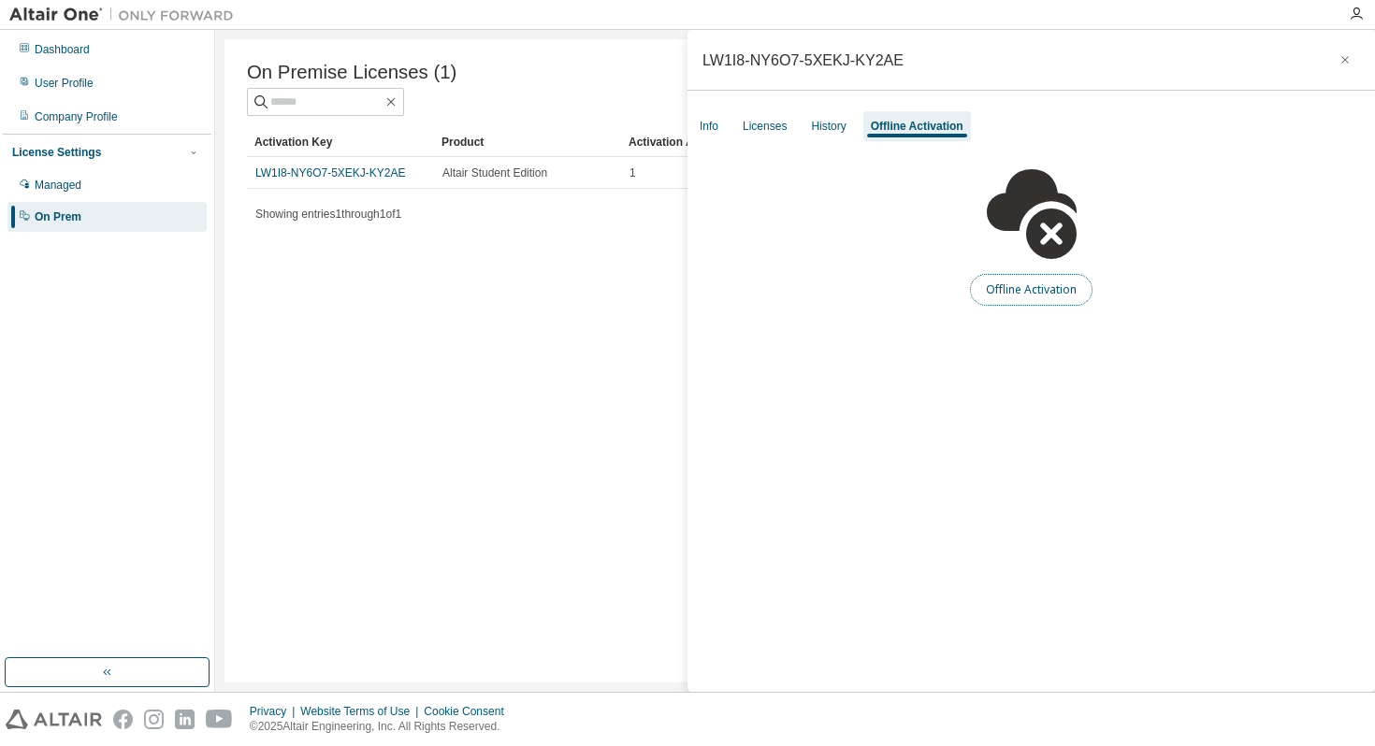
click at [1016, 279] on button "Offline Activation" at bounding box center [1031, 290] width 123 height 32
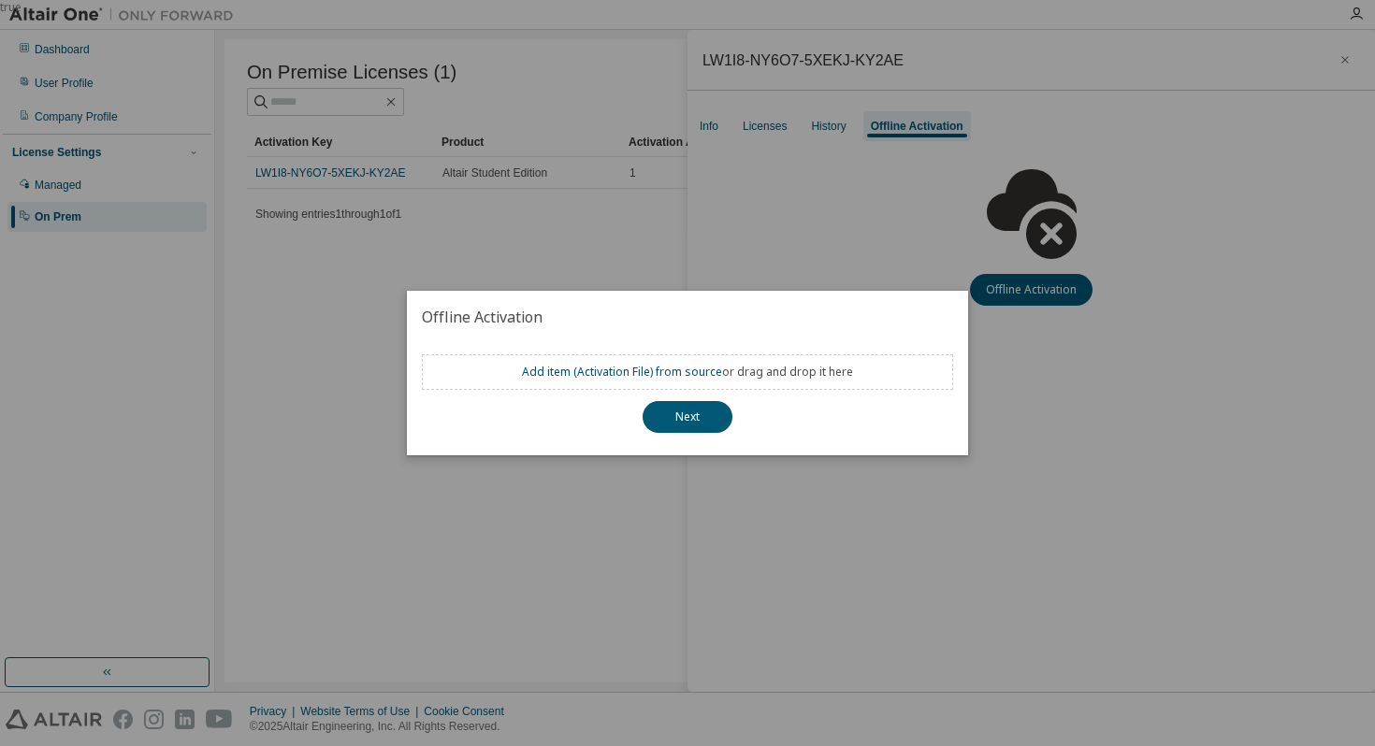
click at [779, 230] on div "true" at bounding box center [687, 373] width 1375 height 746
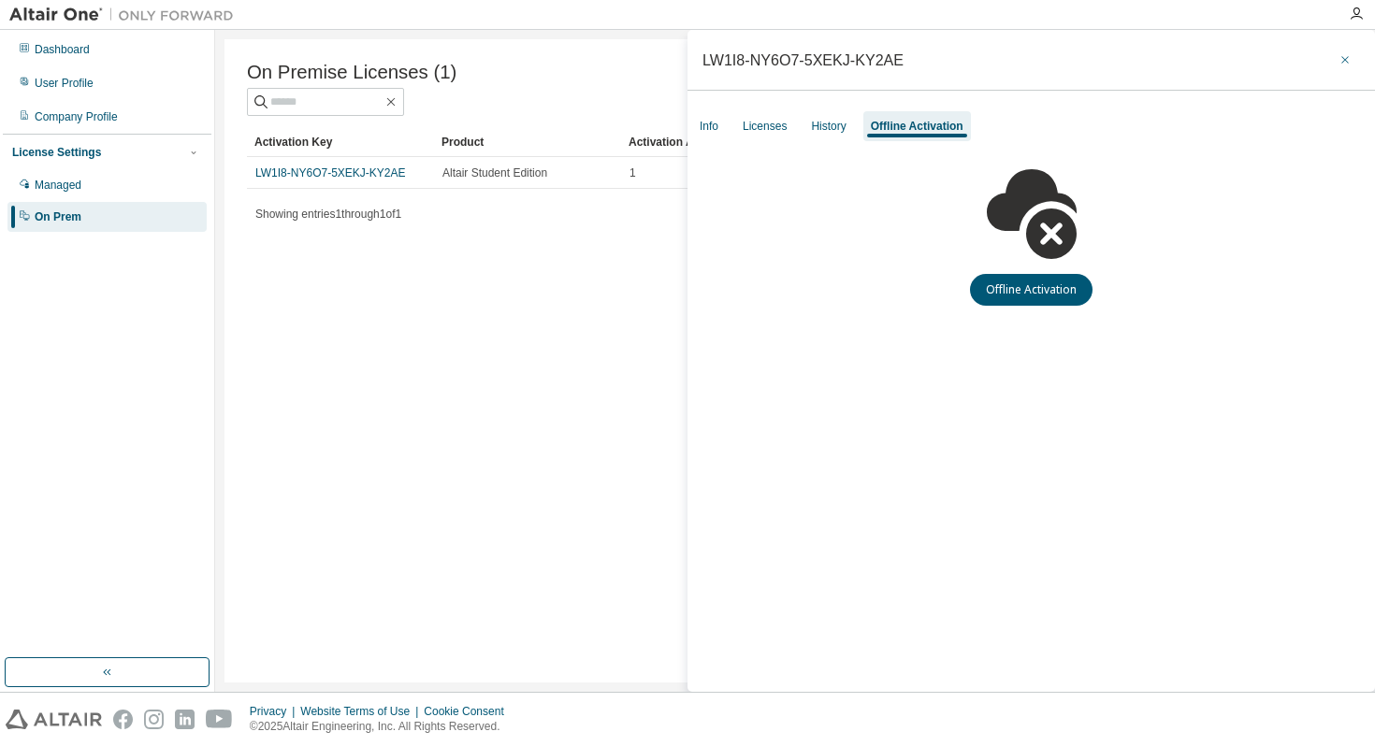
click at [1345, 58] on icon "button" at bounding box center [1344, 59] width 13 height 15
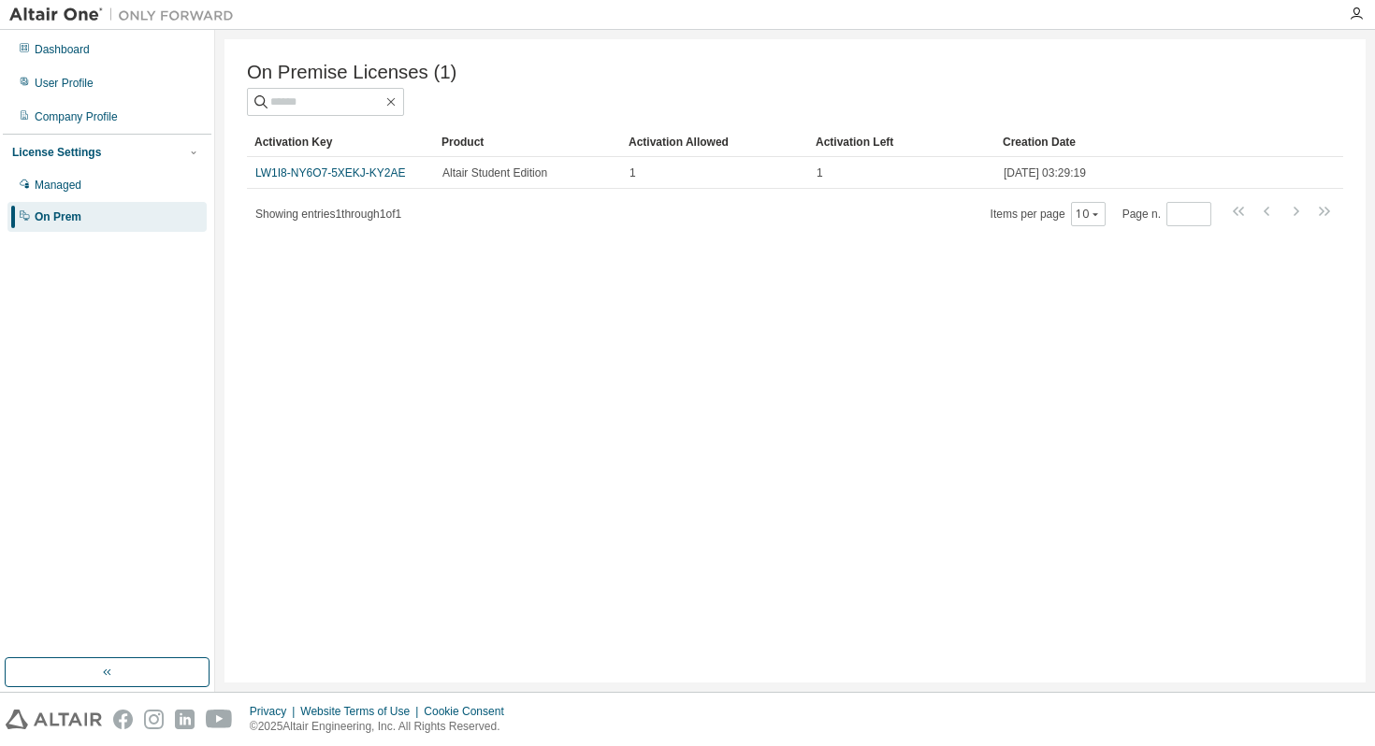
click at [77, 219] on div "On Prem" at bounding box center [58, 216] width 47 height 15
click at [85, 112] on div "Company Profile" at bounding box center [76, 116] width 83 height 15
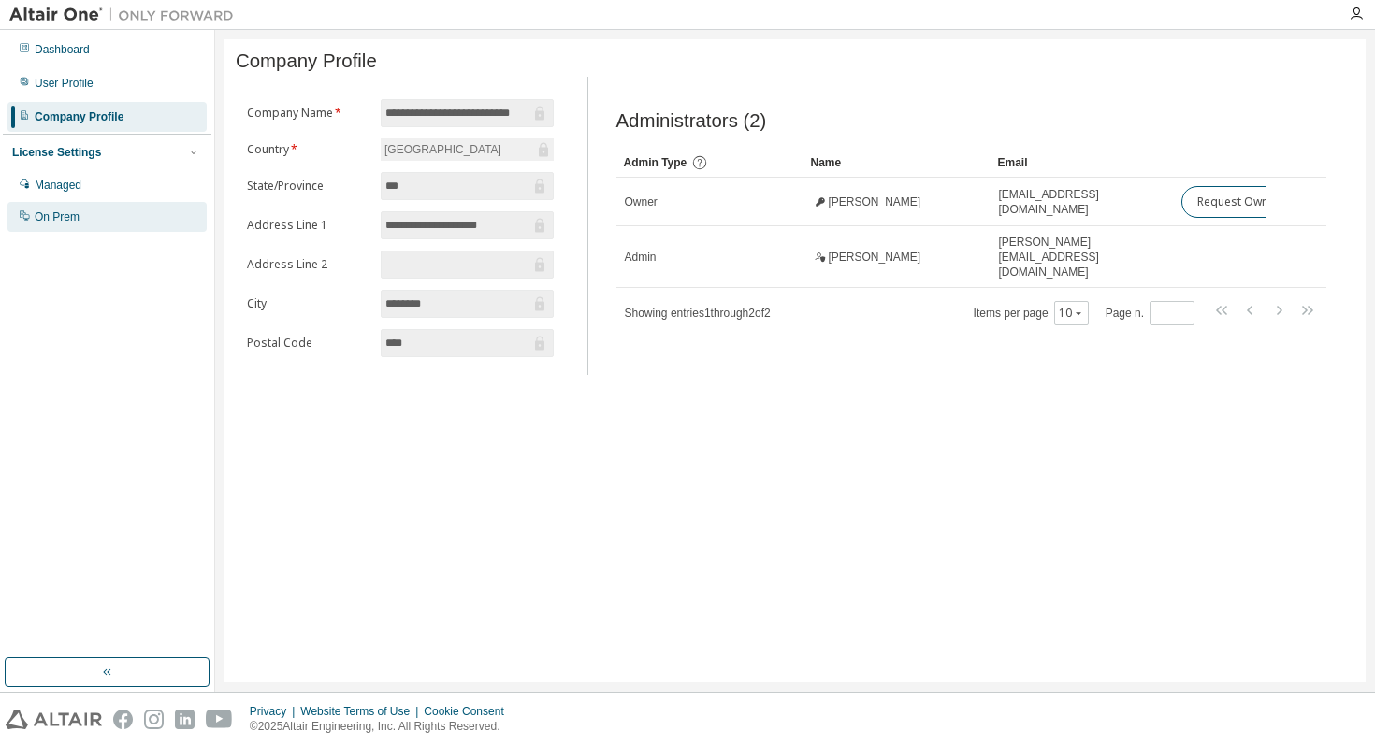
click at [91, 212] on div "On Prem" at bounding box center [106, 217] width 199 height 30
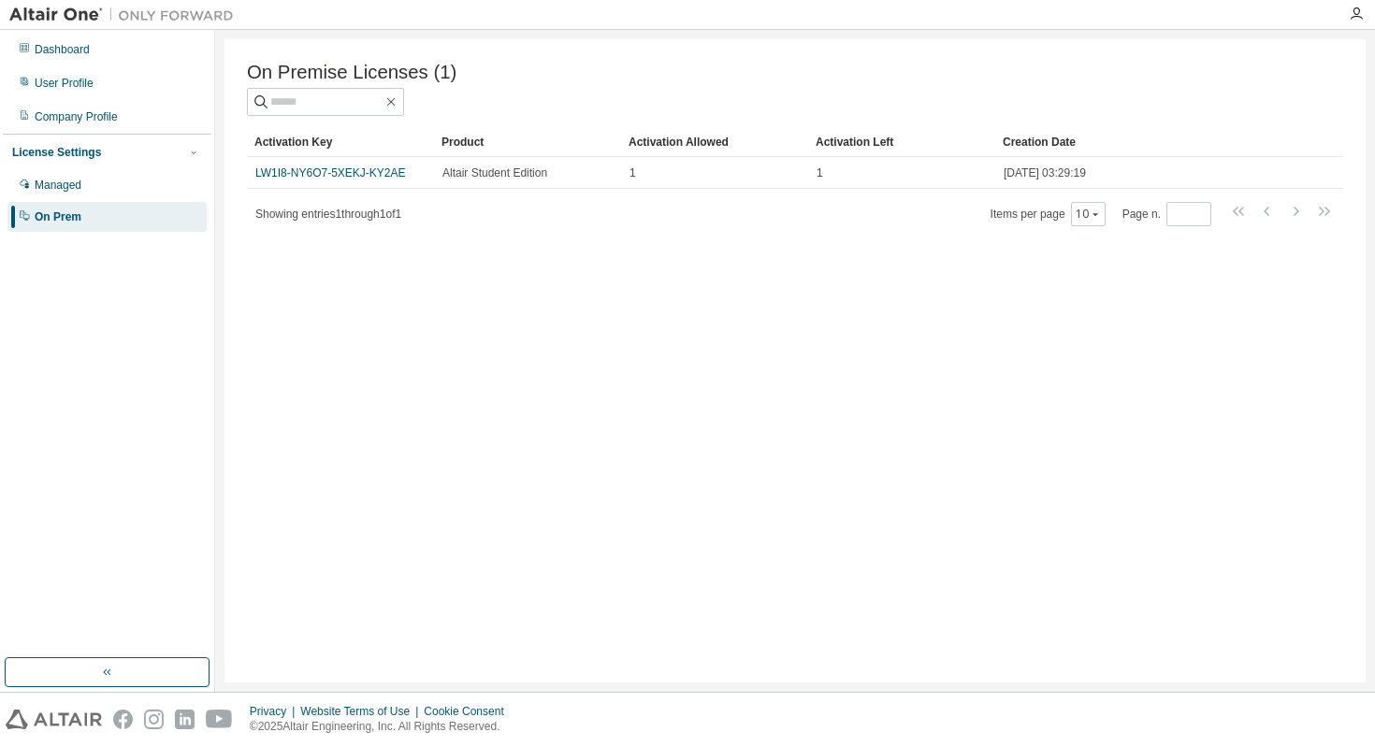
click at [361, 174] on link "LW1I8-NY6O7-5XEKJ-KY2AE" at bounding box center [330, 172] width 151 height 13
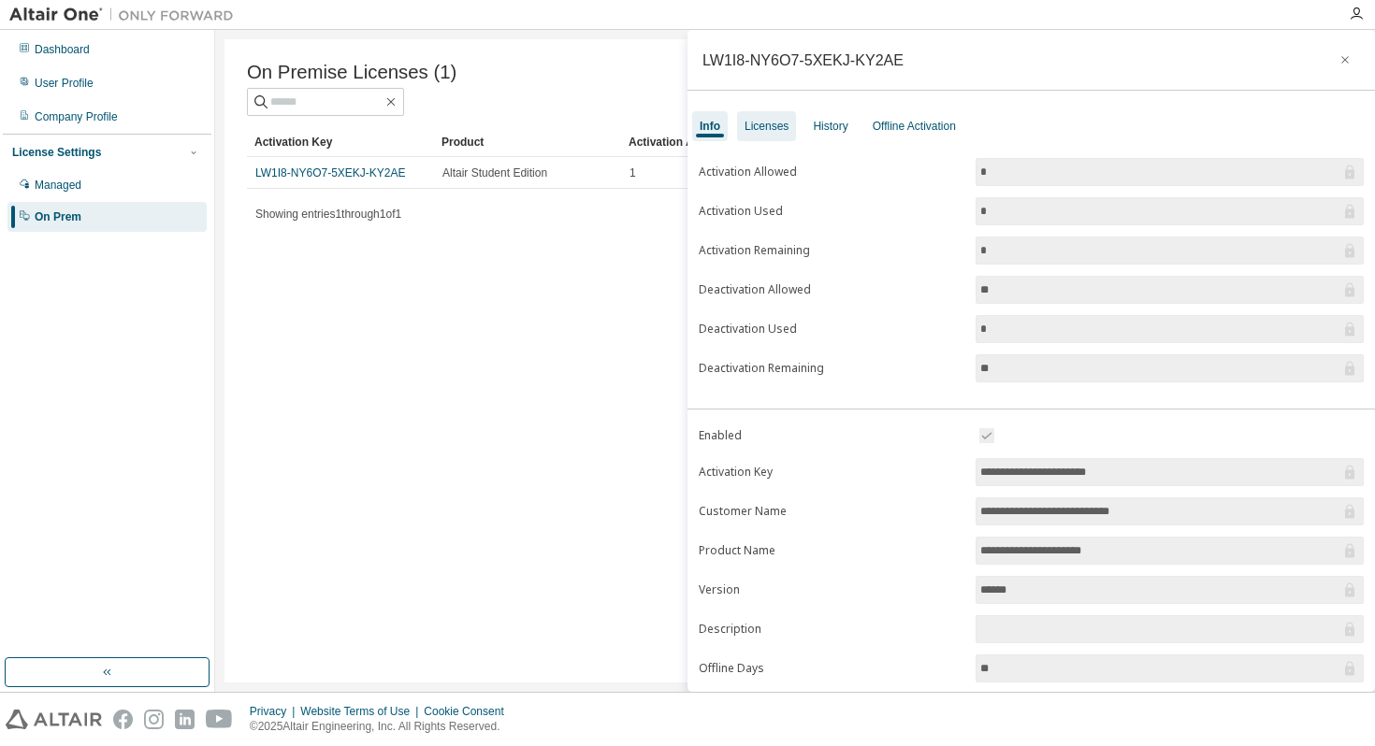
click at [766, 135] on div "Licenses" at bounding box center [766, 126] width 59 height 30
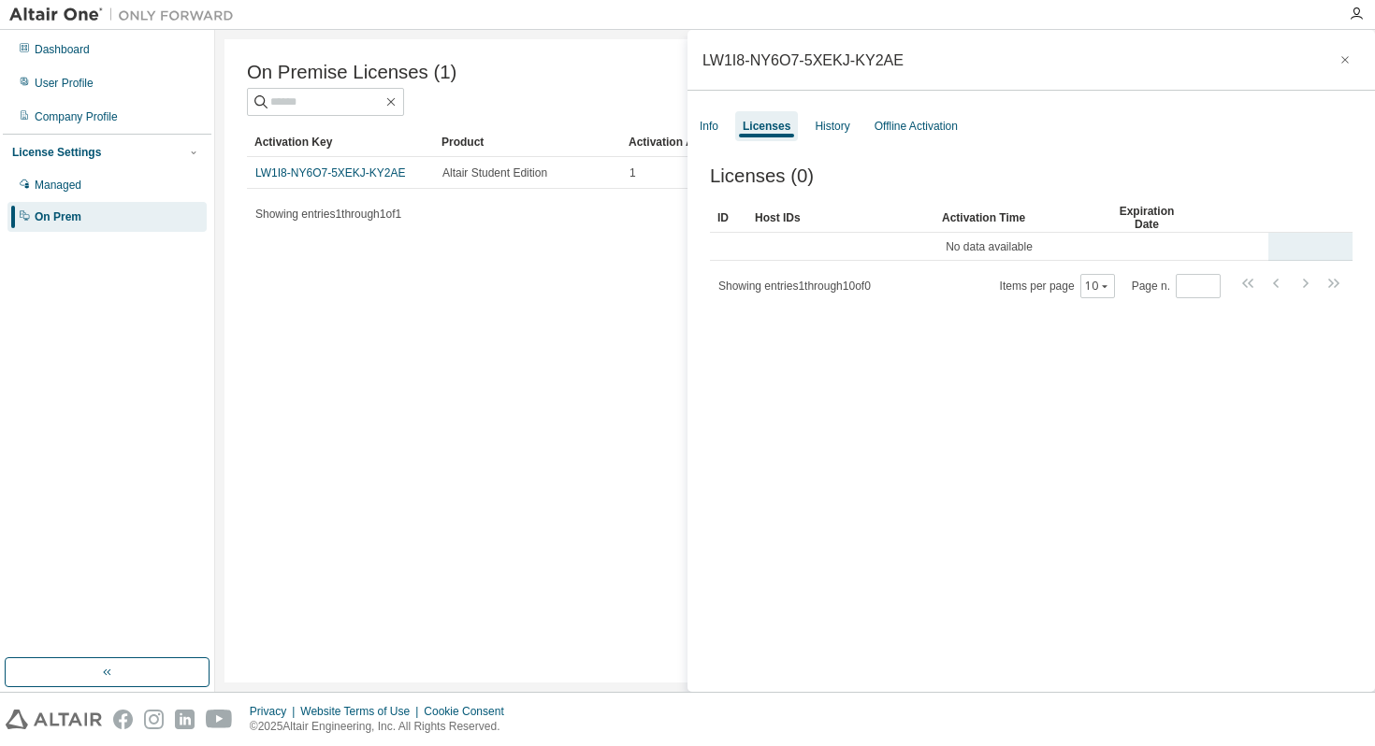
click at [786, 242] on td "No data available" at bounding box center [989, 247] width 558 height 28
click at [872, 235] on td "No data available" at bounding box center [989, 247] width 558 height 28
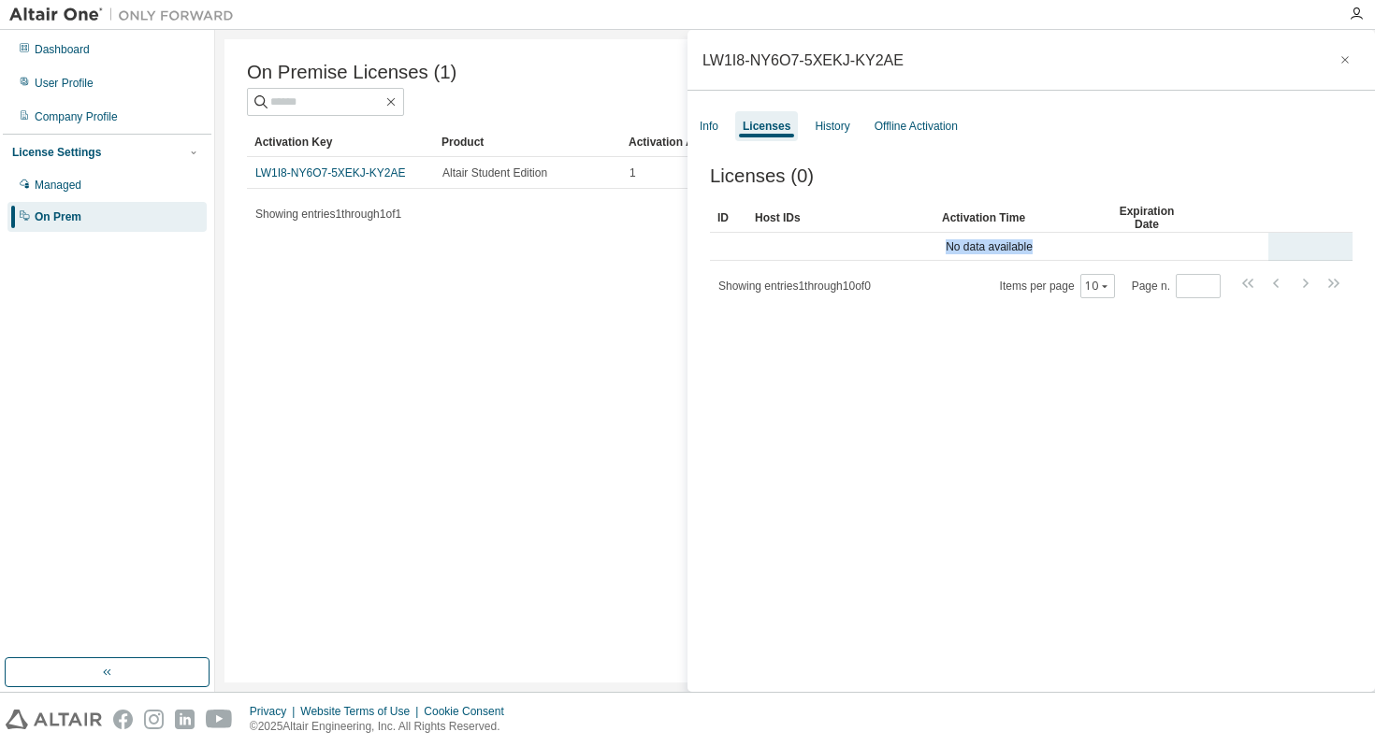
click at [872, 235] on td "No data available" at bounding box center [989, 247] width 558 height 28
click at [873, 366] on div "Licenses (0) Clear Load Save Save As Field Operator Value Select filter Select …" at bounding box center [1030, 432] width 687 height 578
click at [859, 314] on div "Licenses (0) Clear Load Save Save As Field Operator Value Select filter Select …" at bounding box center [1030, 432] width 687 height 578
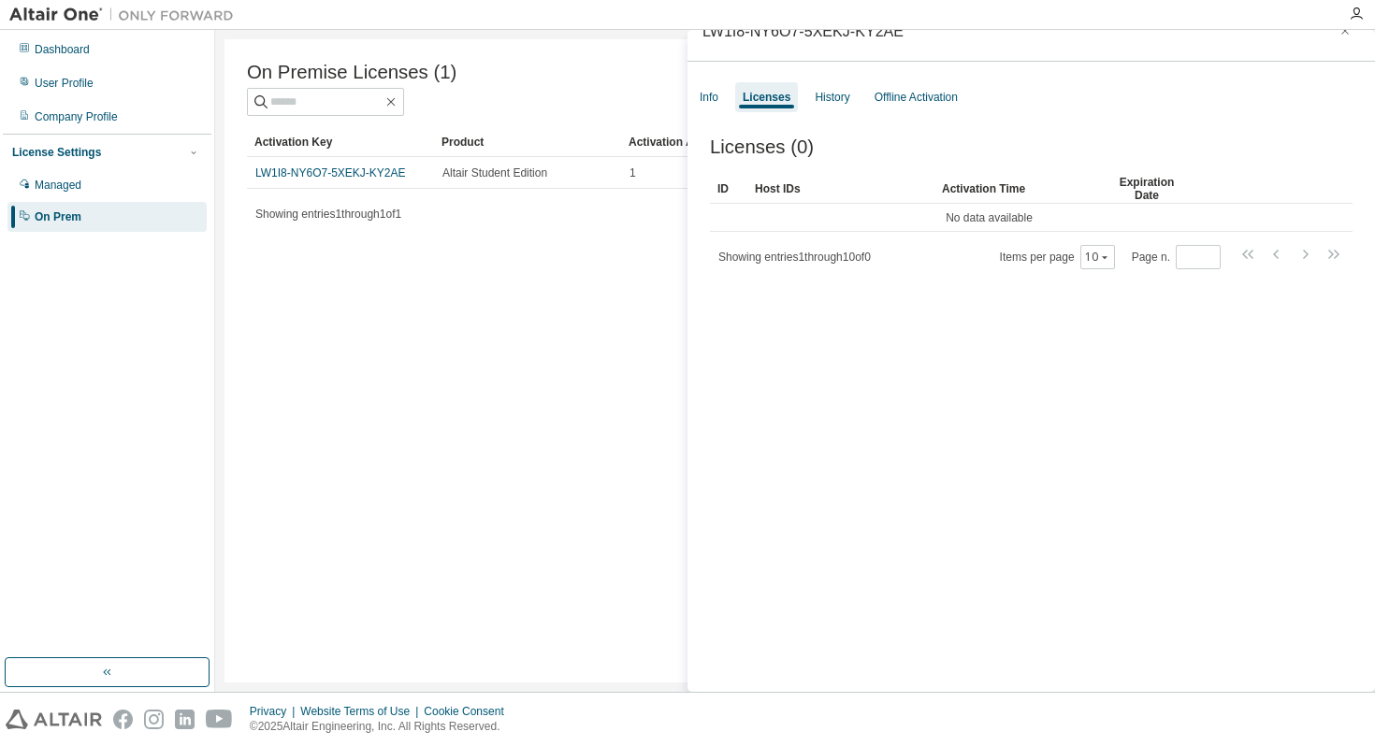
click at [812, 281] on div "Licenses (0) Clear Load Save Save As Field Operator Value Select filter Select …" at bounding box center [1030, 403] width 687 height 578
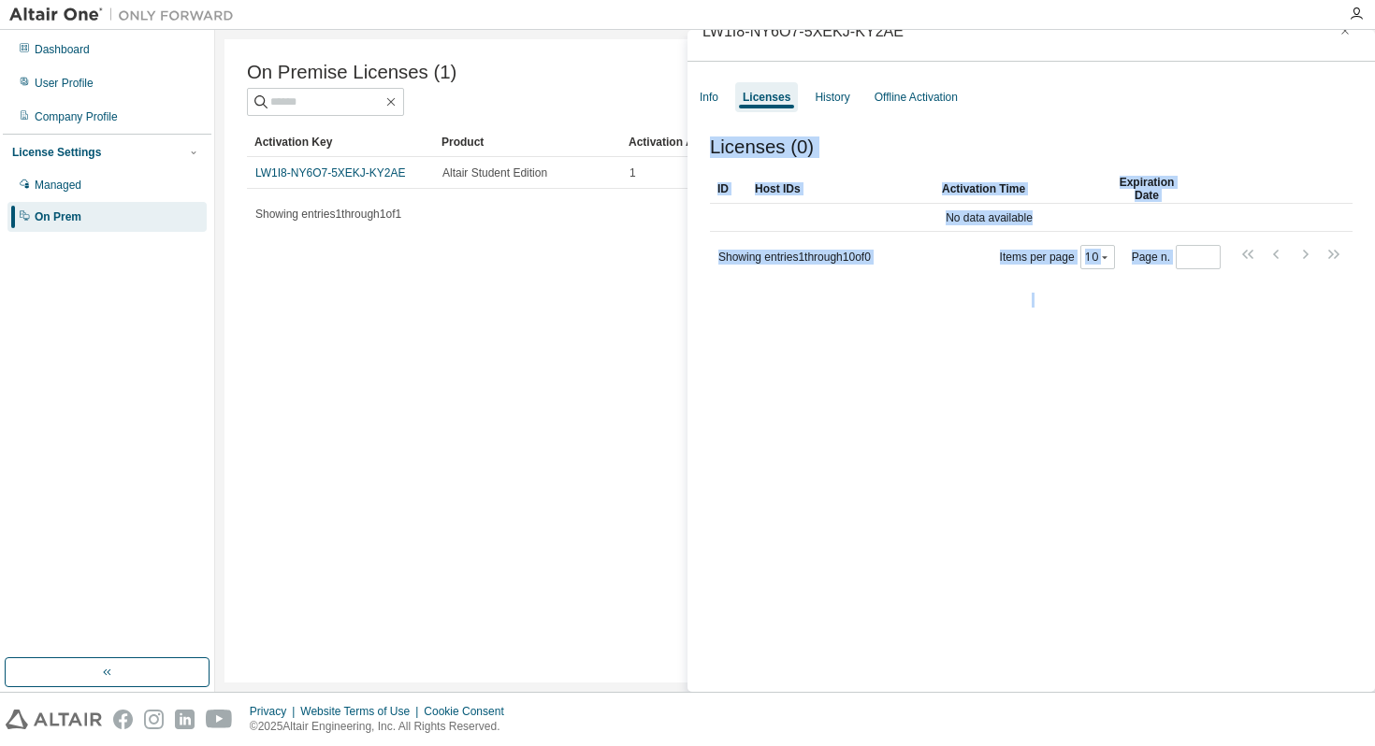
click at [812, 281] on div "Licenses (0) Clear Load Save Save As Field Operator Value Select filter Select …" at bounding box center [1030, 403] width 687 height 578
click at [1087, 277] on div "Licenses (0) Clear Load Save Save As Field Operator Value Select filter Select …" at bounding box center [1030, 403] width 687 height 578
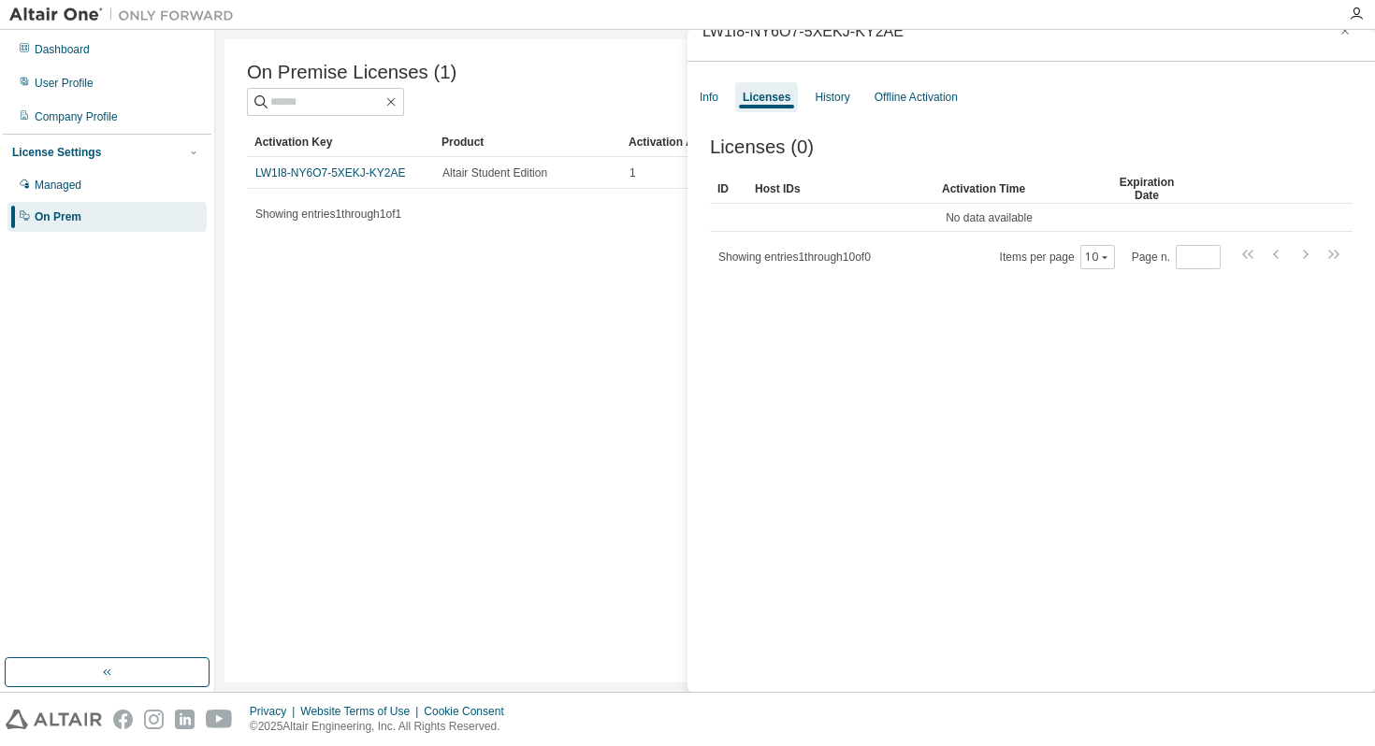
click at [1003, 296] on div "Licenses (0) Clear Load Save Save As Field Operator Value Select filter Select …" at bounding box center [1030, 403] width 687 height 578
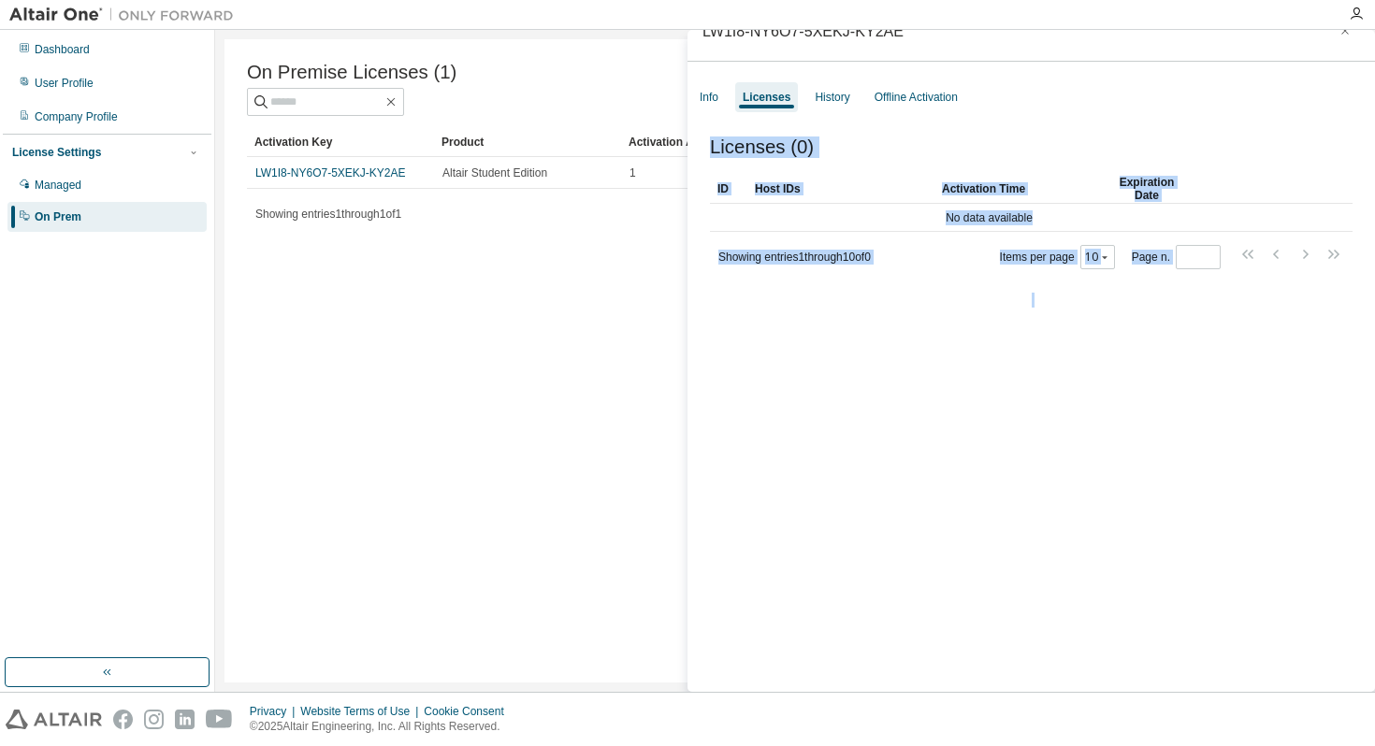
click at [1003, 296] on div "Licenses (0) Clear Load Save Save As Field Operator Value Select filter Select …" at bounding box center [1030, 403] width 687 height 578
click at [934, 296] on div "Licenses (0) Clear Load Save Save As Field Operator Value Select filter Select …" at bounding box center [1030, 403] width 687 height 578
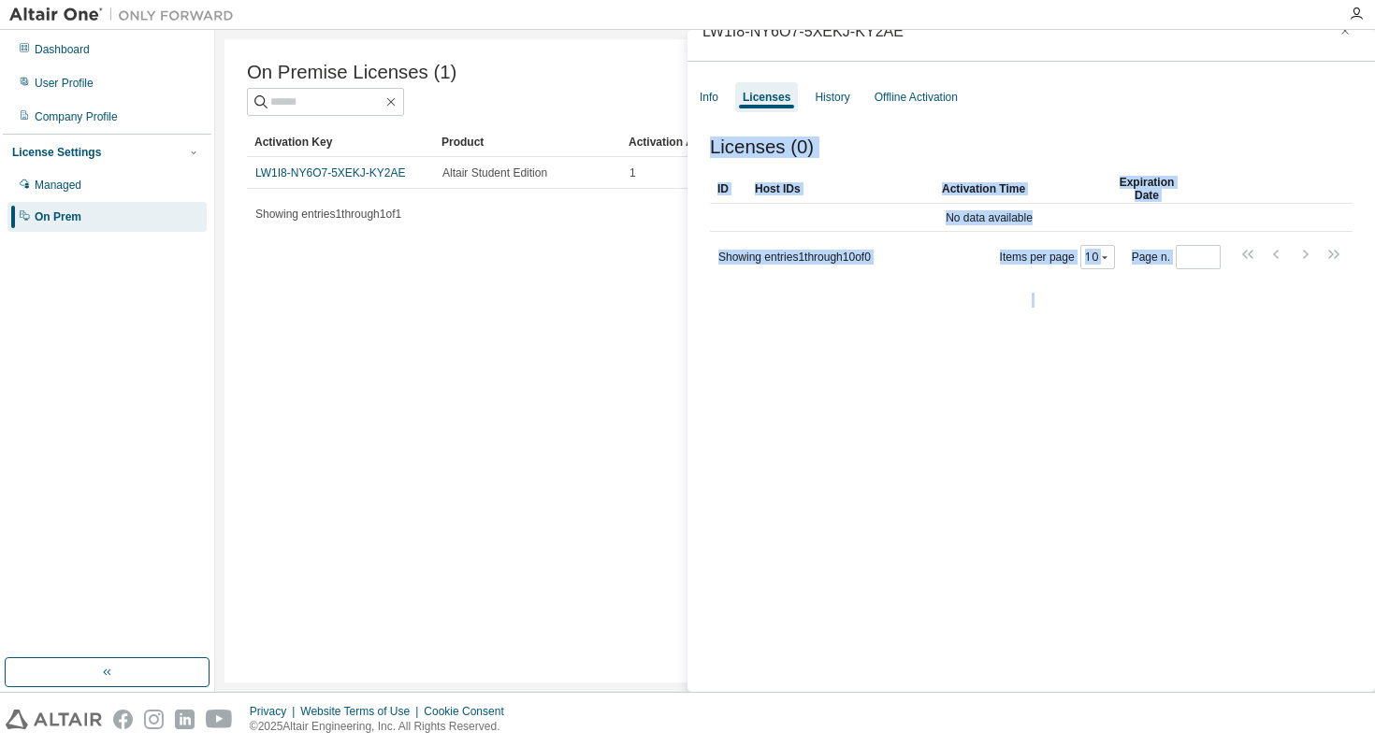
click at [754, 281] on div "Licenses (0) Clear Load Save Save As Field Operator Value Select filter Select …" at bounding box center [1030, 403] width 687 height 578
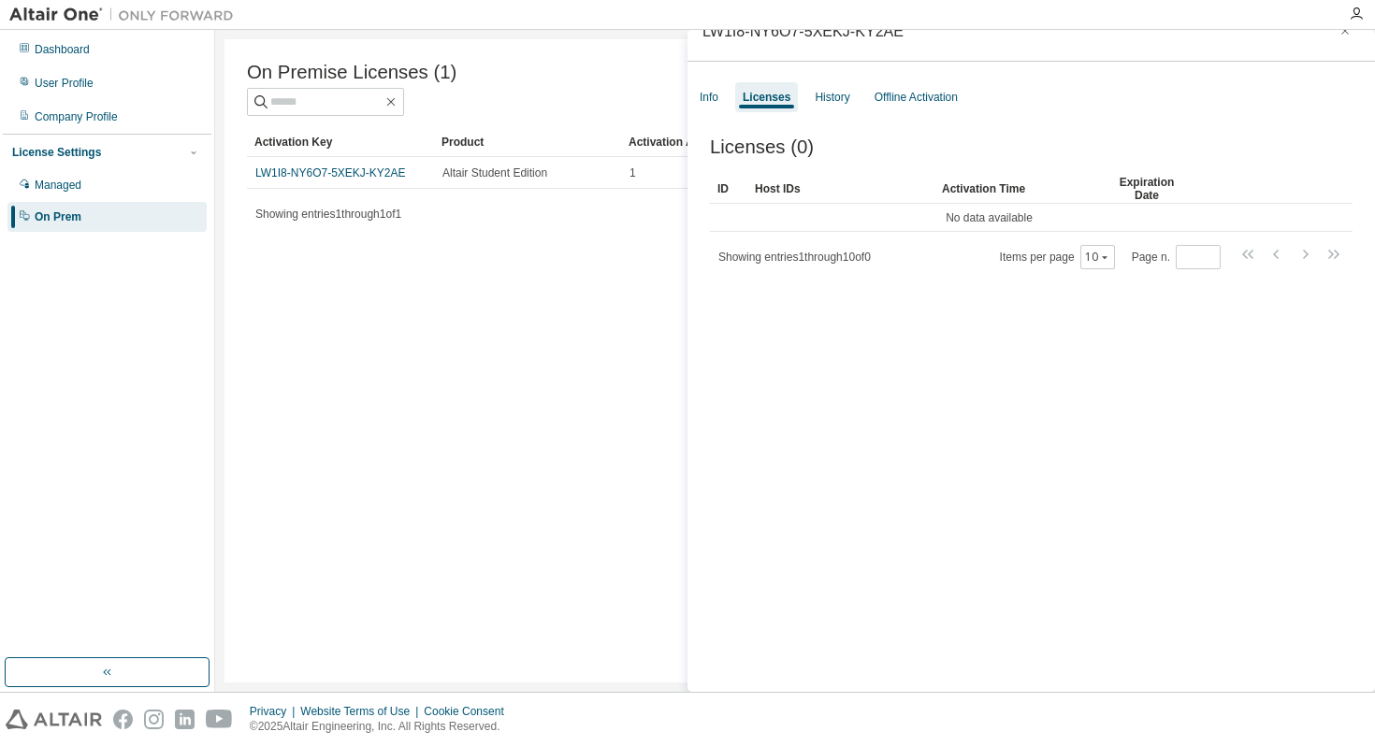
scroll to position [0, 0]
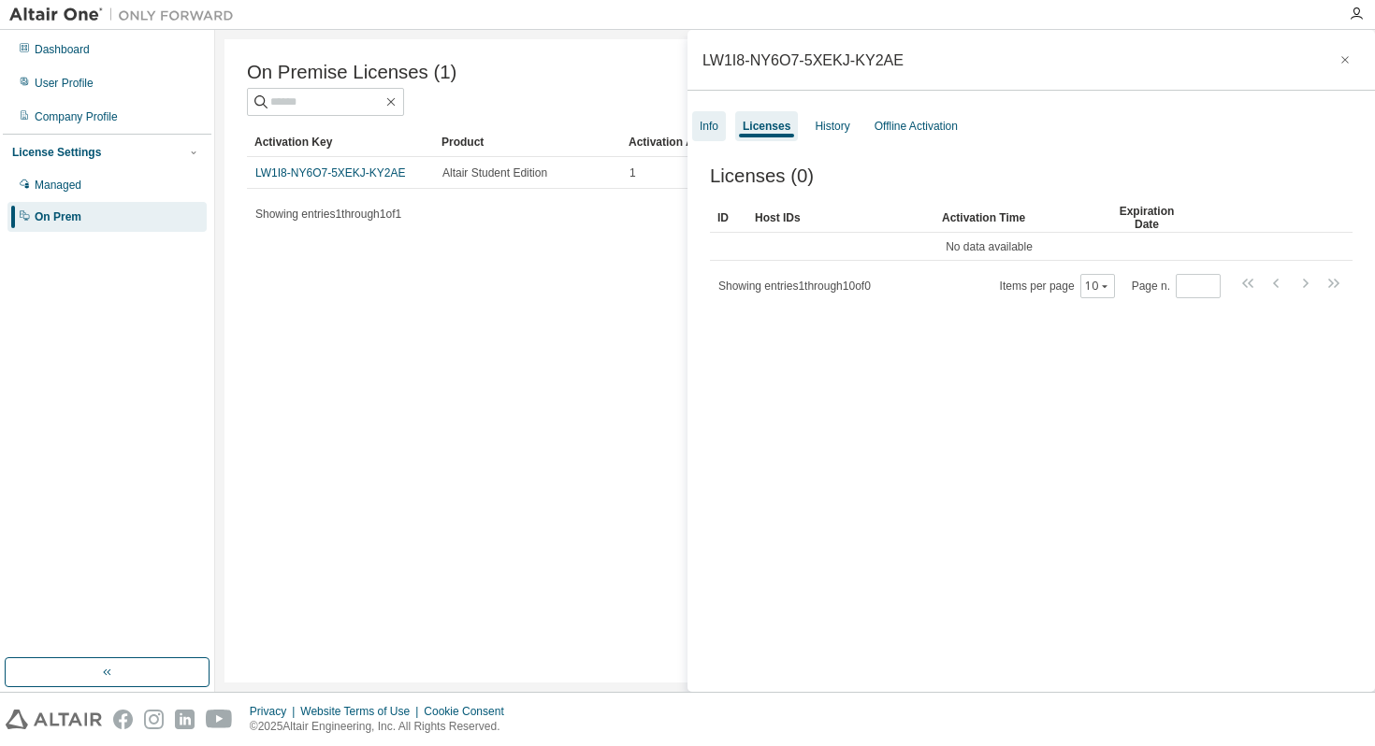
click at [715, 125] on div "Info" at bounding box center [708, 126] width 19 height 15
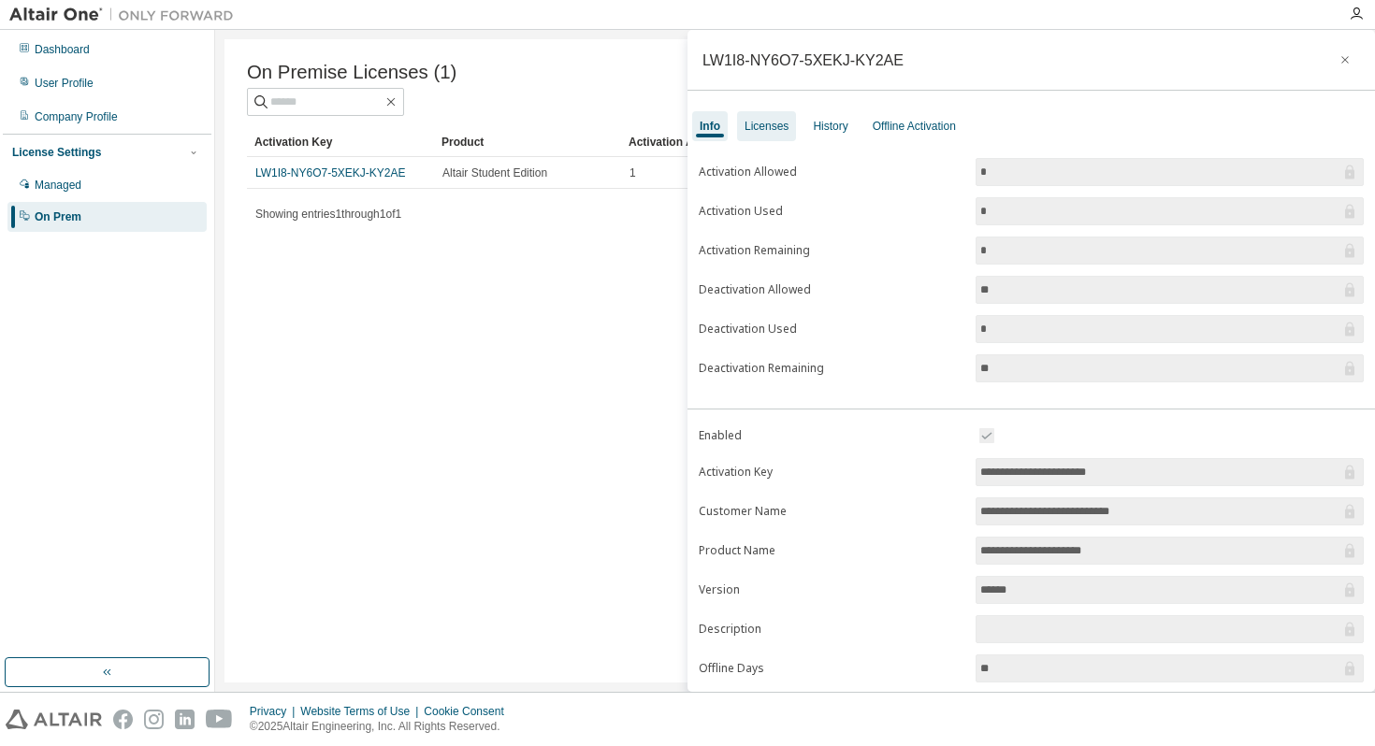
click at [781, 134] on div "Licenses" at bounding box center [766, 126] width 59 height 30
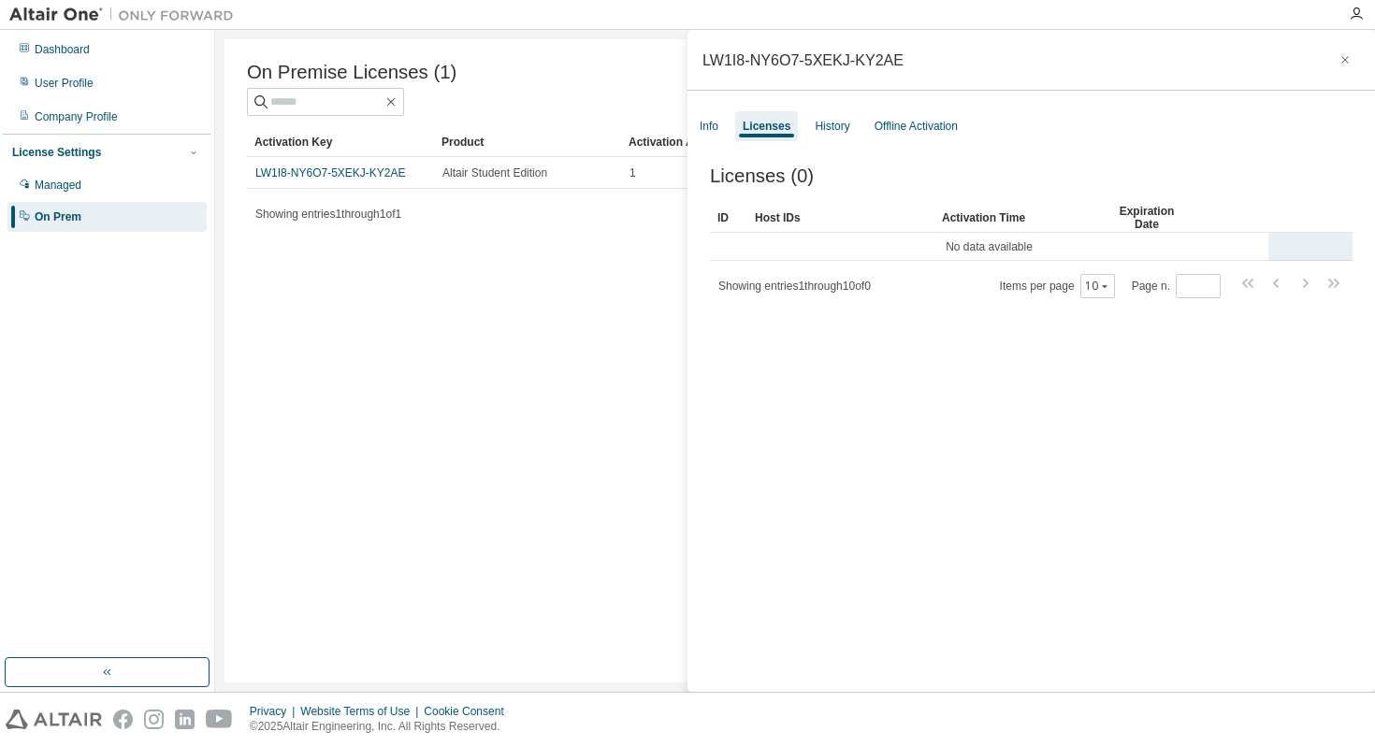
click at [830, 248] on td "No data available" at bounding box center [989, 247] width 558 height 28
click at [785, 245] on td "No data available" at bounding box center [989, 247] width 558 height 28
click at [751, 253] on td "No data available" at bounding box center [989, 247] width 558 height 28
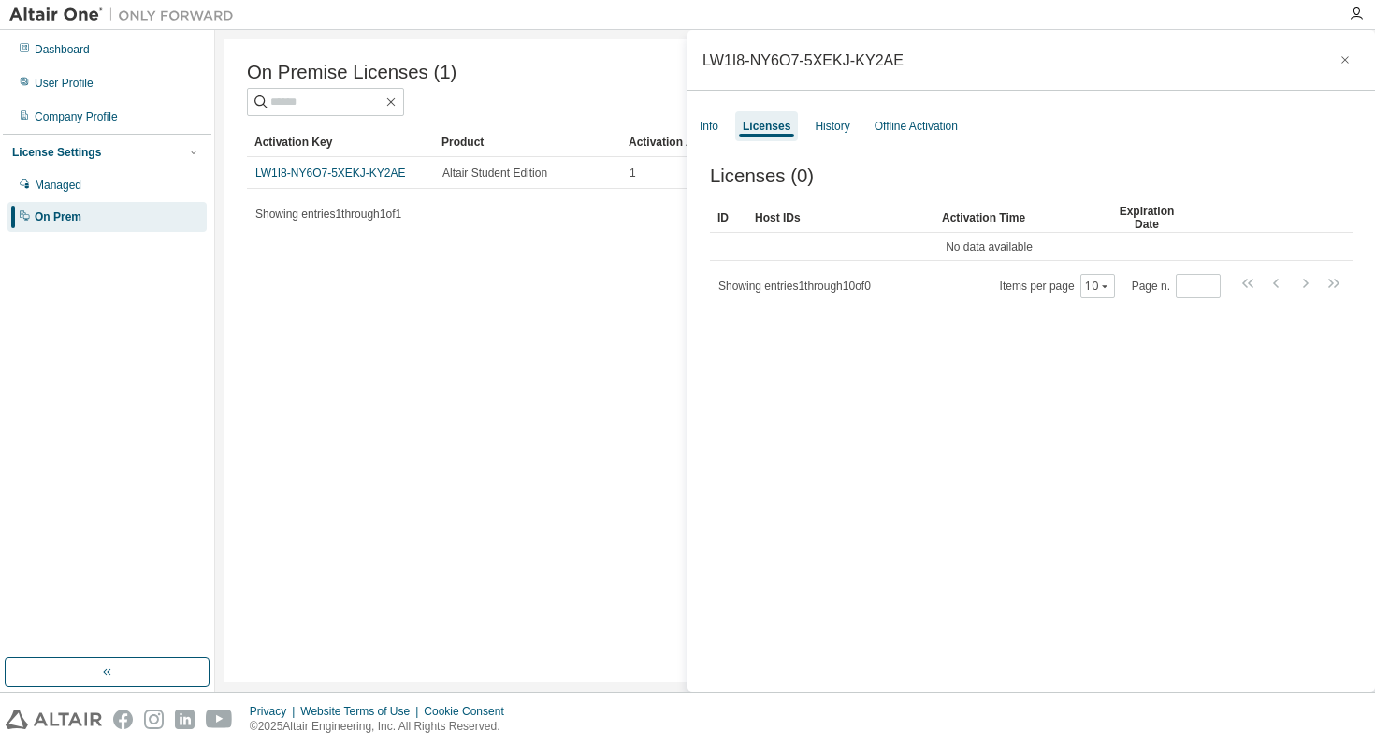
click at [598, 266] on div "On Premise Licenses (1) Clear Load Save Save As Field Operator Value Select fil…" at bounding box center [794, 360] width 1141 height 643
click at [706, 127] on div "Info" at bounding box center [708, 126] width 19 height 15
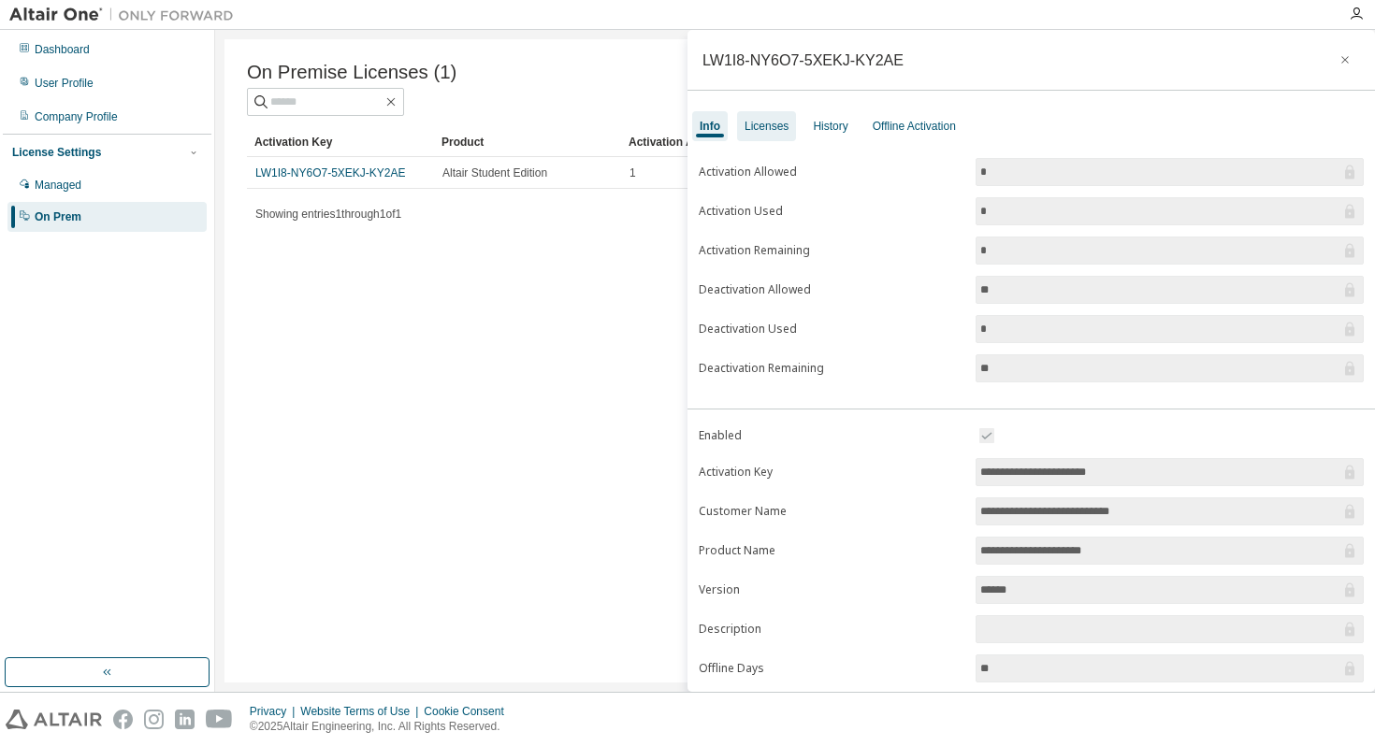
click at [773, 128] on div "Licenses" at bounding box center [766, 126] width 44 height 15
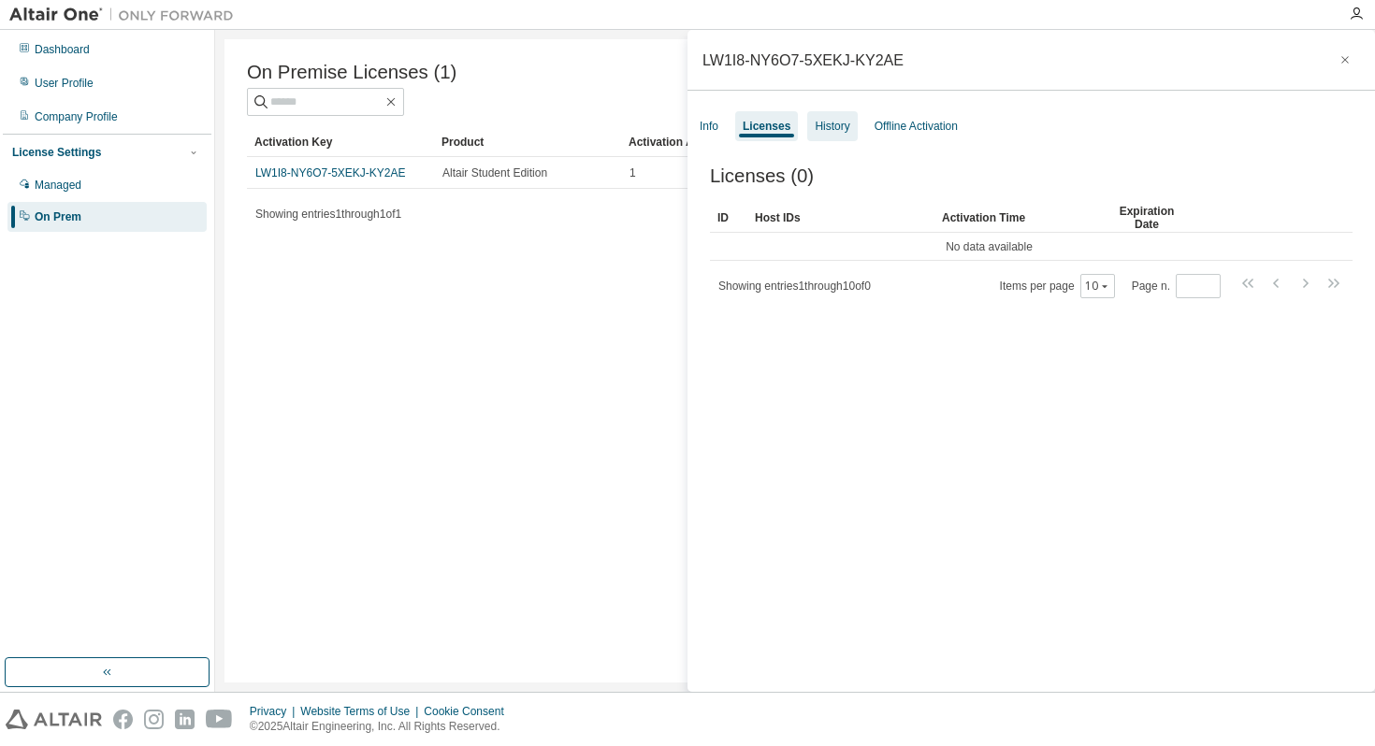
click at [833, 124] on div "History" at bounding box center [832, 126] width 35 height 15
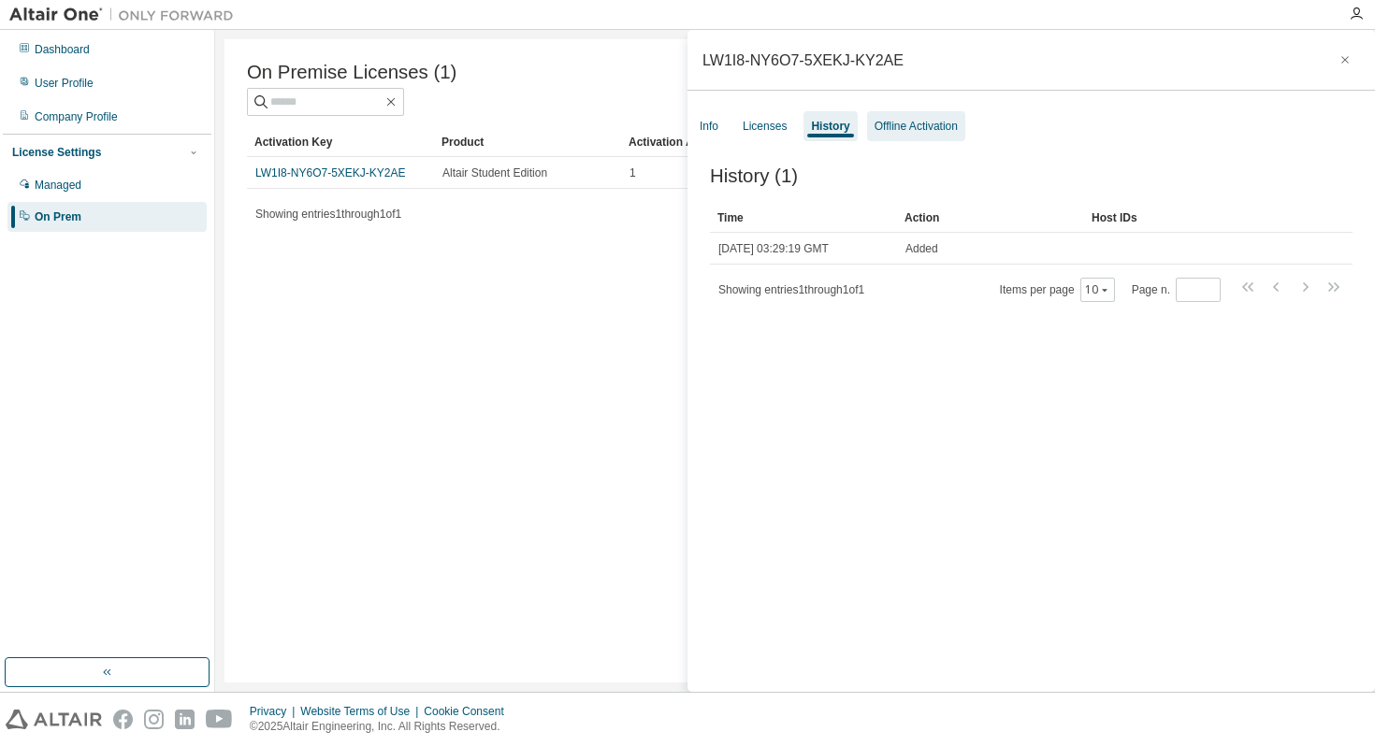
click at [914, 126] on div "Offline Activation" at bounding box center [915, 126] width 83 height 15
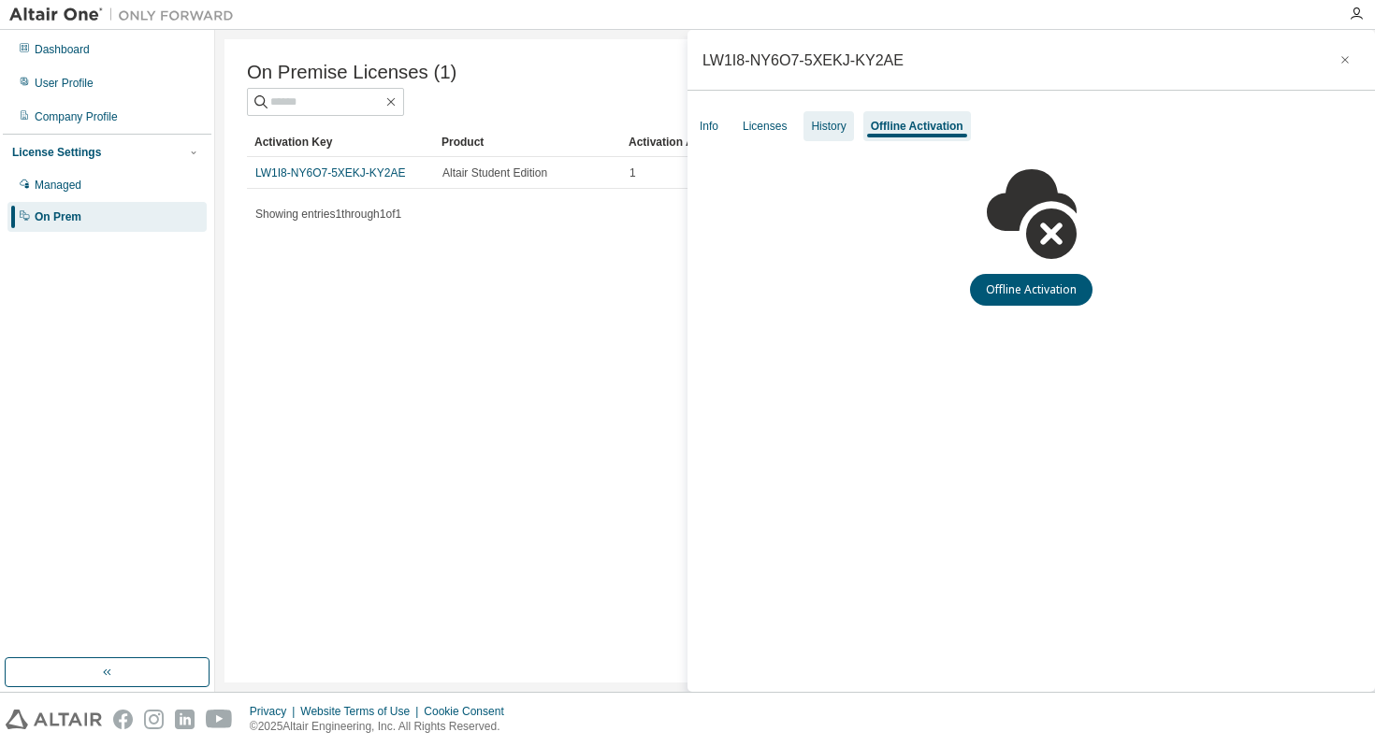
click at [823, 123] on div "History" at bounding box center [828, 126] width 35 height 15
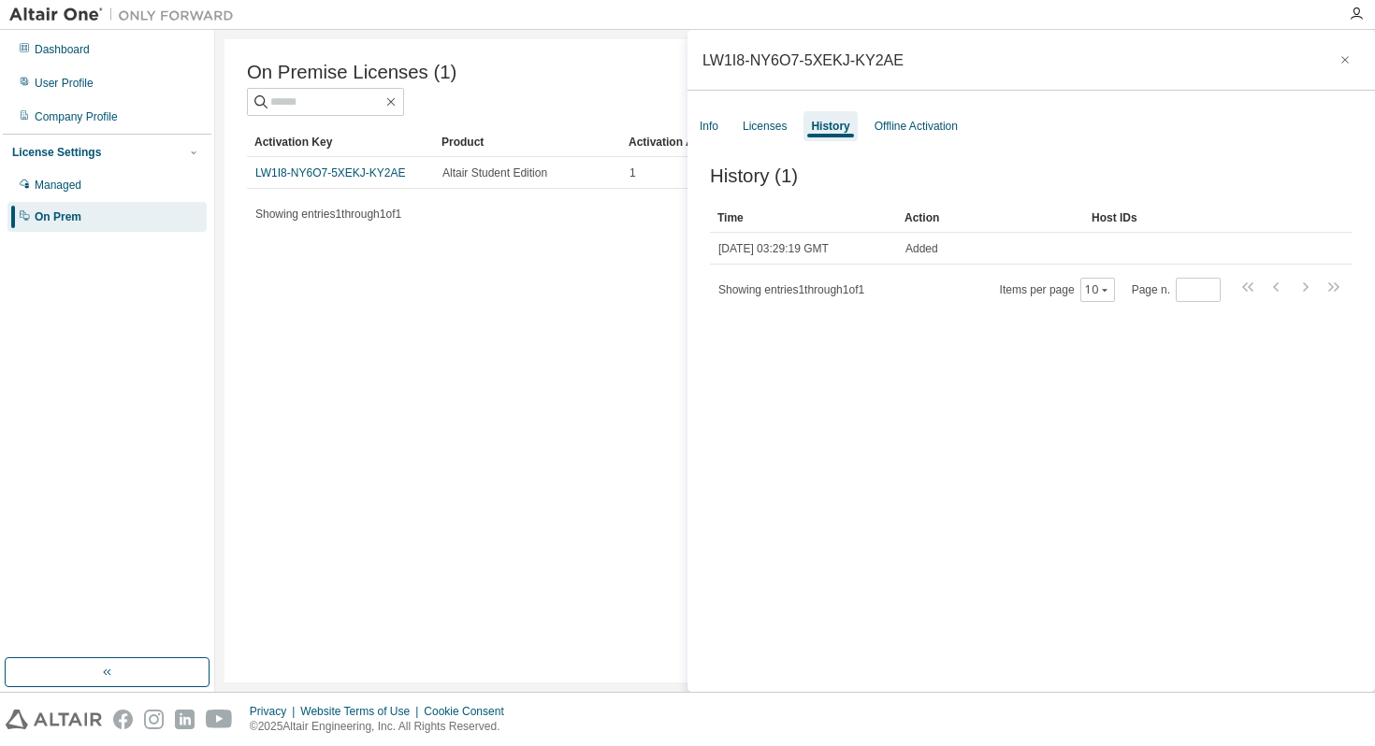
click at [769, 316] on div "History (1) Clear Load Save Save As Field Operator Value Select filter Select o…" at bounding box center [1030, 432] width 687 height 578
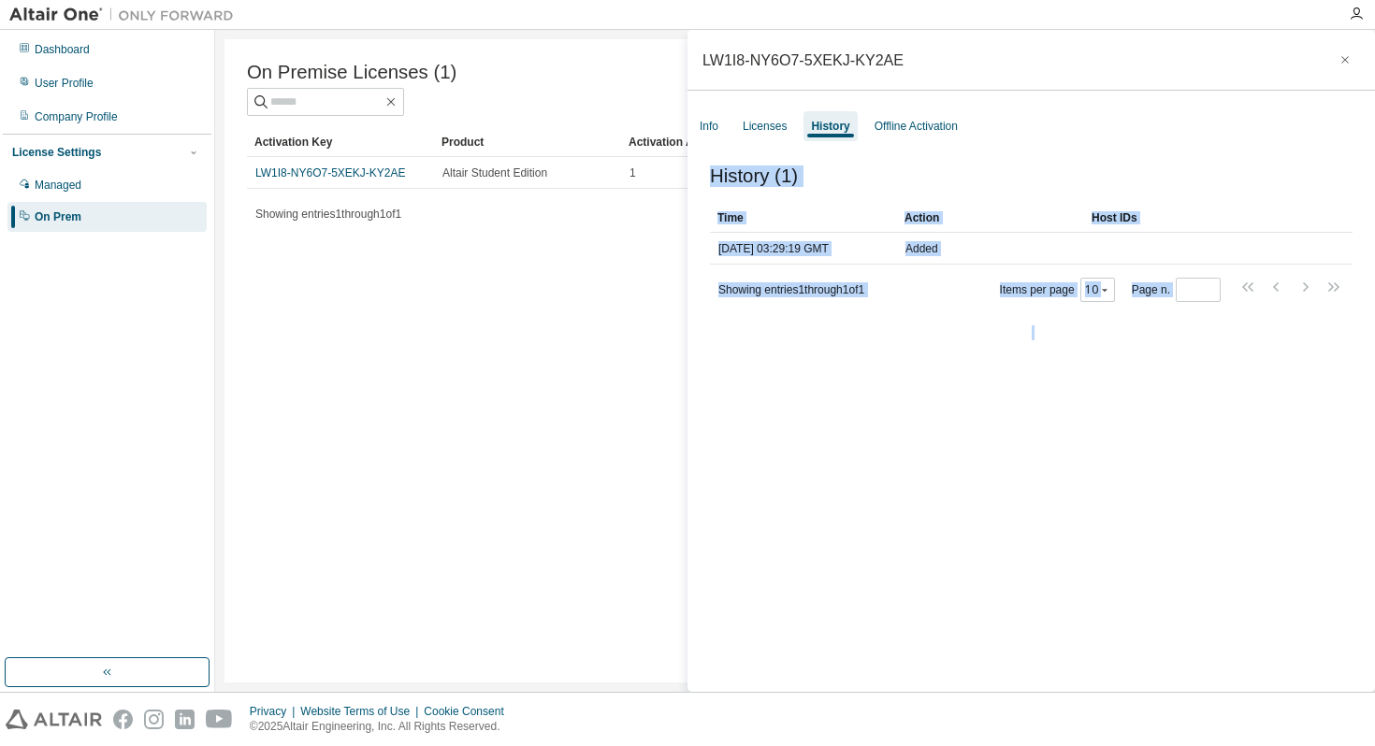
click at [769, 316] on div "History (1) Clear Load Save Save As Field Operator Value Select filter Select o…" at bounding box center [1030, 432] width 687 height 578
drag, startPoint x: 721, startPoint y: 312, endPoint x: 1029, endPoint y: 349, distance: 309.8
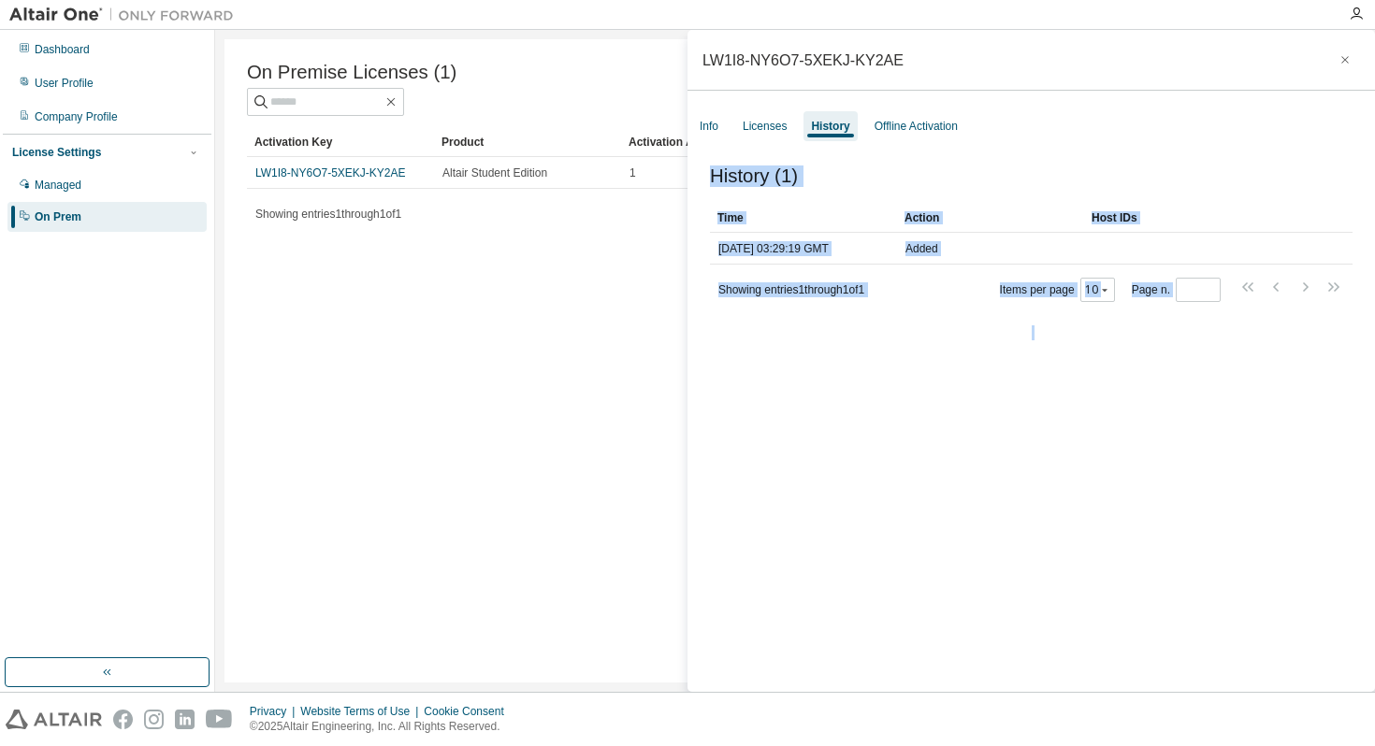
click at [1029, 349] on div "History (1) Clear Load Save Save As Field Operator Value Select filter Select o…" at bounding box center [1030, 432] width 687 height 578
drag, startPoint x: 1100, startPoint y: 320, endPoint x: 800, endPoint y: 334, distance: 300.5
click at [800, 333] on div "History (1) Clear Load Save Save As Field Operator Value Select filter Select o…" at bounding box center [1030, 432] width 687 height 578
click at [1026, 326] on div "History (1) Clear Load Save Save As Field Operator Value Select filter Select o…" at bounding box center [1030, 432] width 687 height 578
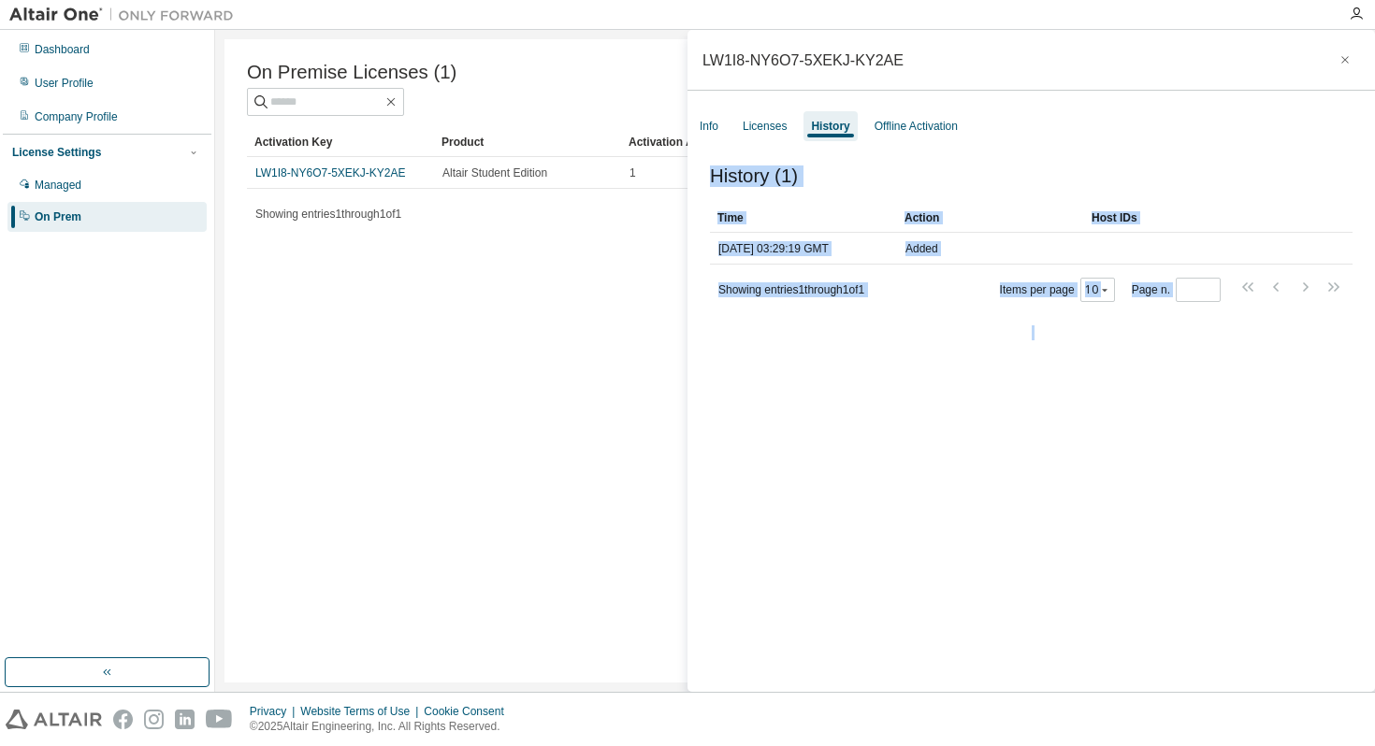
click at [1026, 326] on div "History (1) Clear Load Save Save As Field Operator Value Select filter Select o…" at bounding box center [1030, 432] width 687 height 578
click at [930, 304] on div "History (1) Clear Load Save Save As Field Operator Value Select filter Select o…" at bounding box center [1030, 432] width 687 height 578
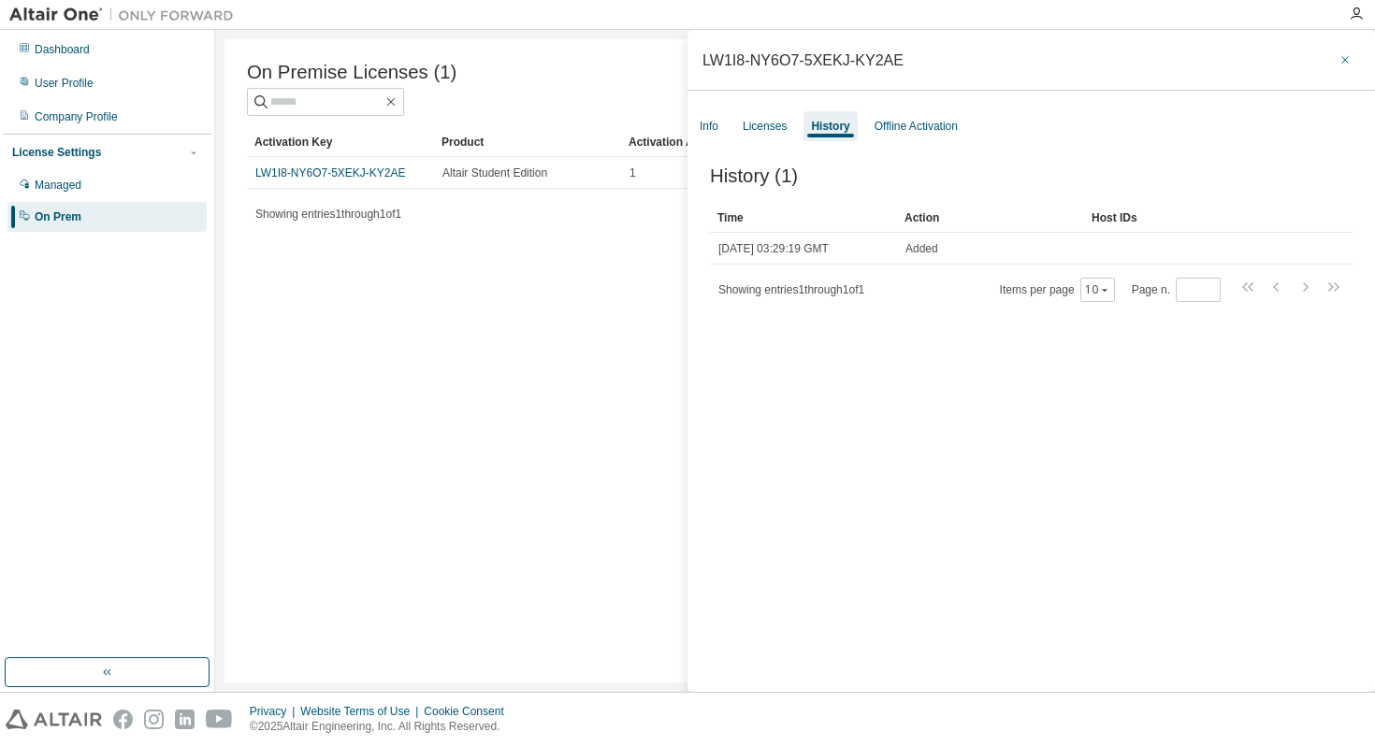
click at [1338, 62] on icon "button" at bounding box center [1344, 59] width 13 height 15
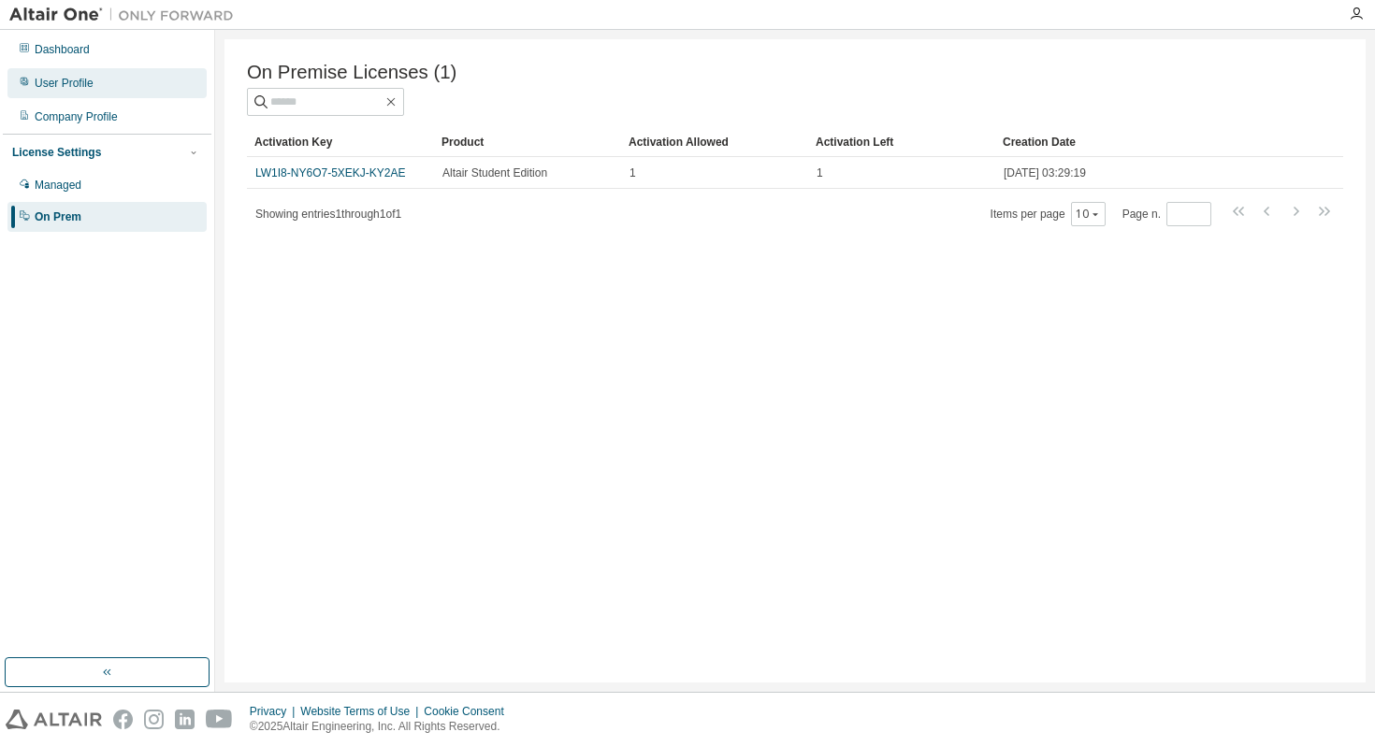
click at [114, 83] on div "User Profile" at bounding box center [106, 83] width 199 height 30
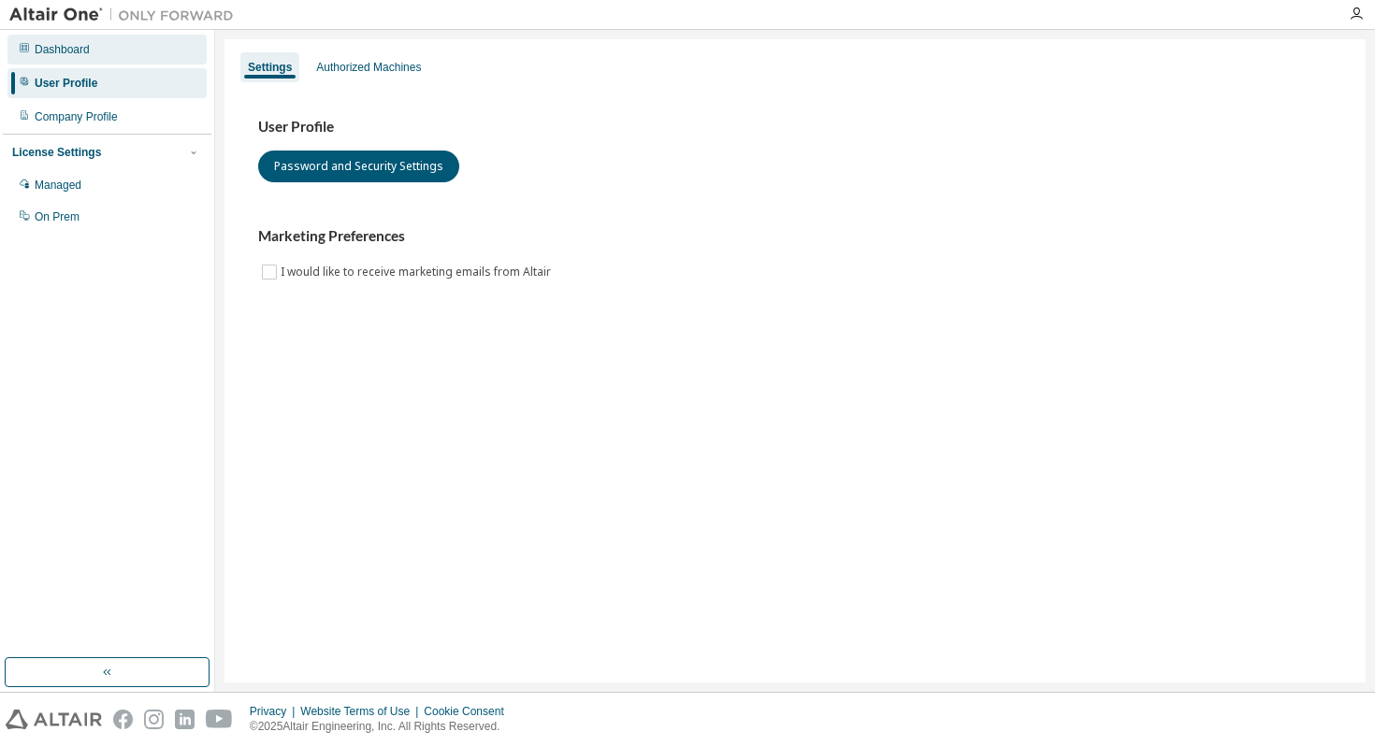
click at [108, 53] on div "Dashboard" at bounding box center [106, 50] width 199 height 30
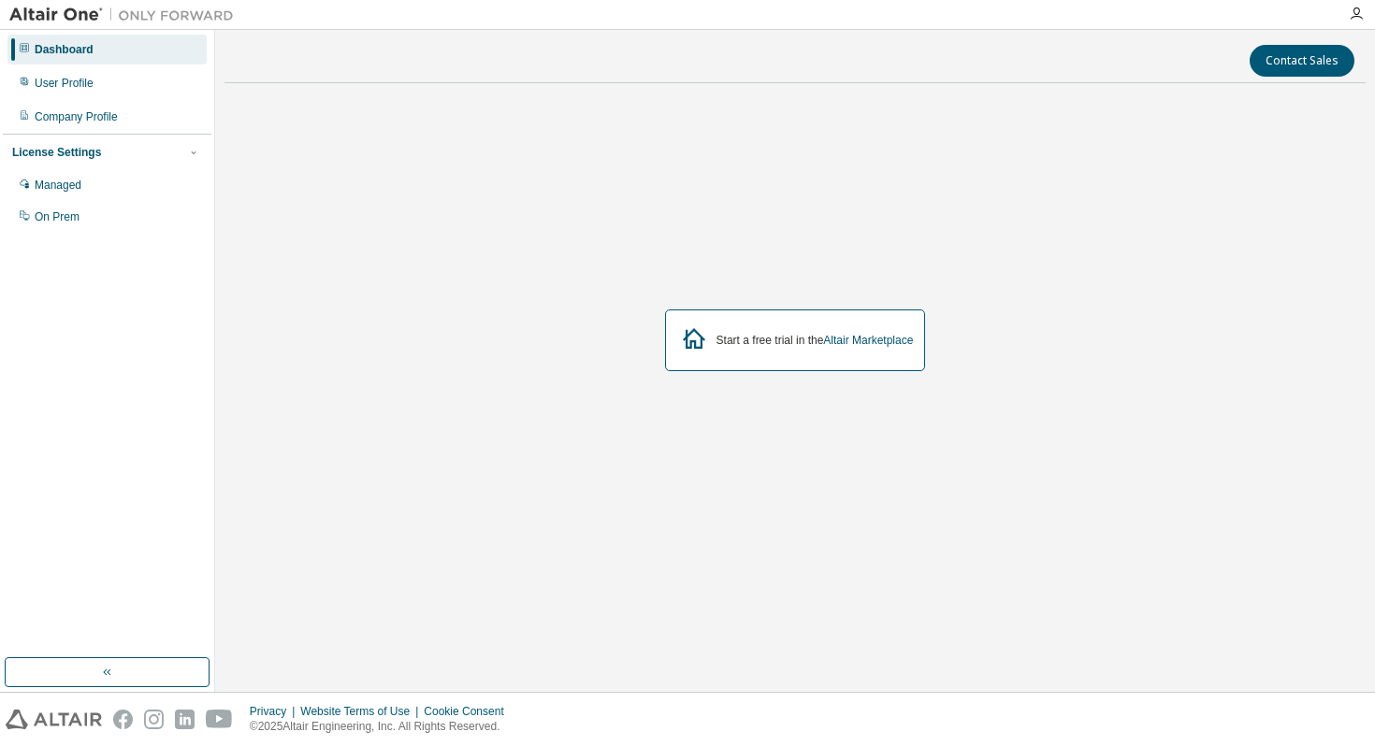
click at [782, 344] on div "Start a free trial in the Altair Marketplace" at bounding box center [814, 340] width 197 height 15
click at [716, 338] on div "Start a free trial in the Altair Marketplace" at bounding box center [814, 340] width 197 height 15
click at [683, 341] on icon at bounding box center [694, 338] width 22 height 21
click at [696, 341] on icon at bounding box center [694, 339] width 34 height 34
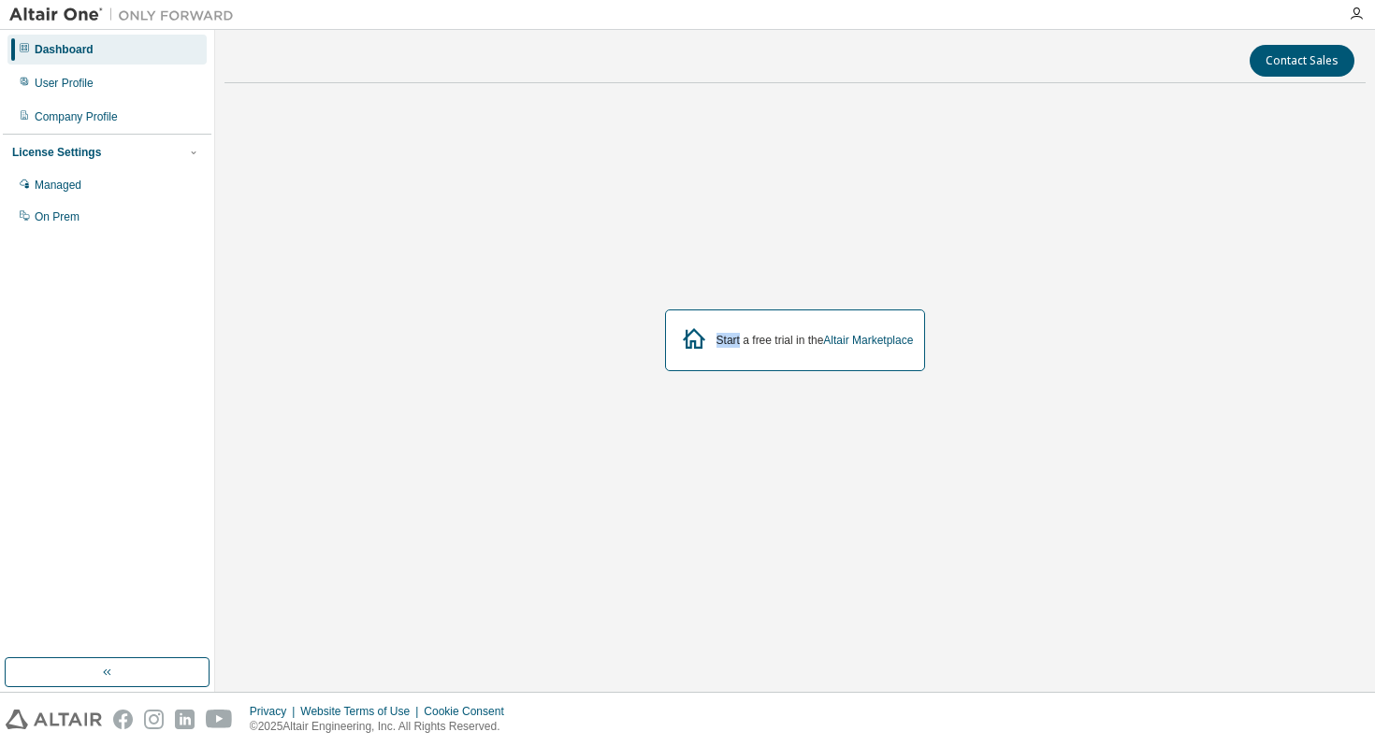
click at [696, 341] on icon at bounding box center [694, 339] width 34 height 34
click at [688, 339] on icon at bounding box center [694, 339] width 34 height 34
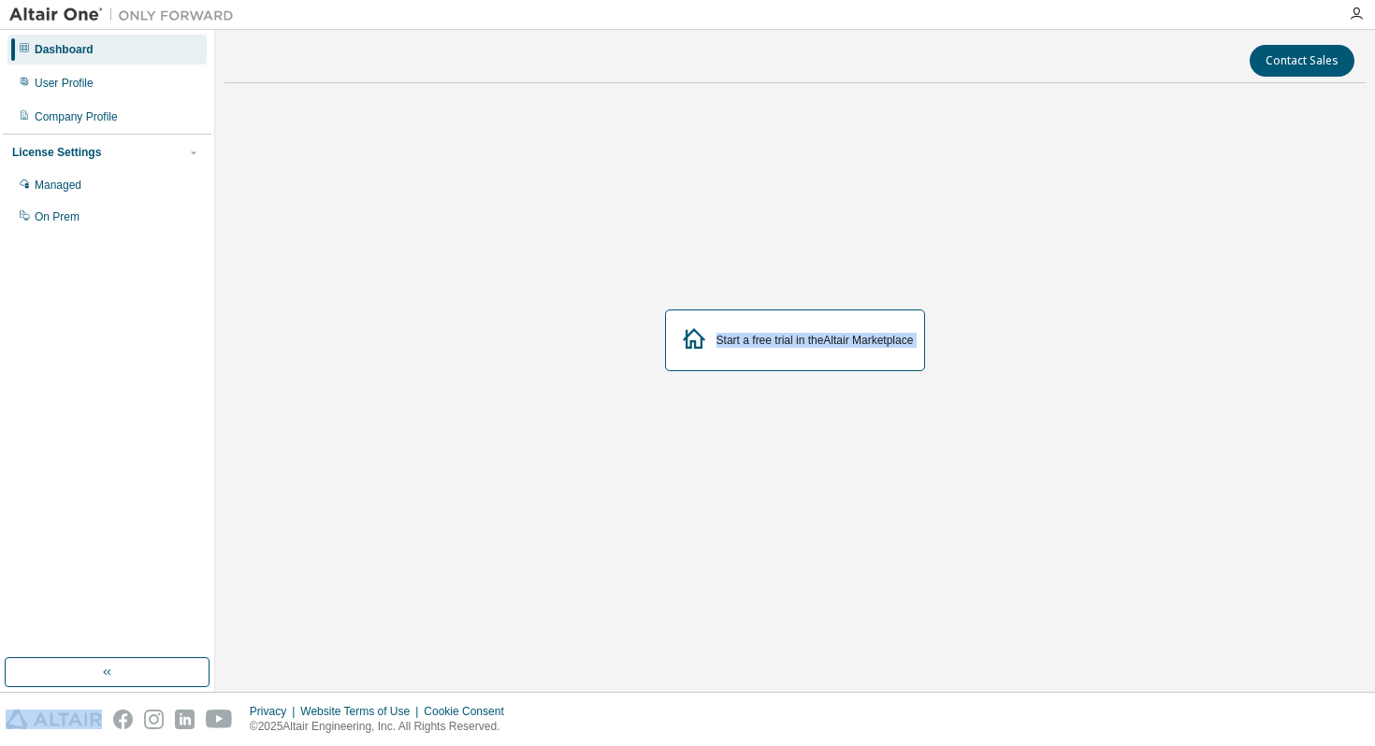
click at [688, 339] on icon at bounding box center [694, 339] width 34 height 34
click at [1353, 18] on icon "button" at bounding box center [1355, 14] width 15 height 15
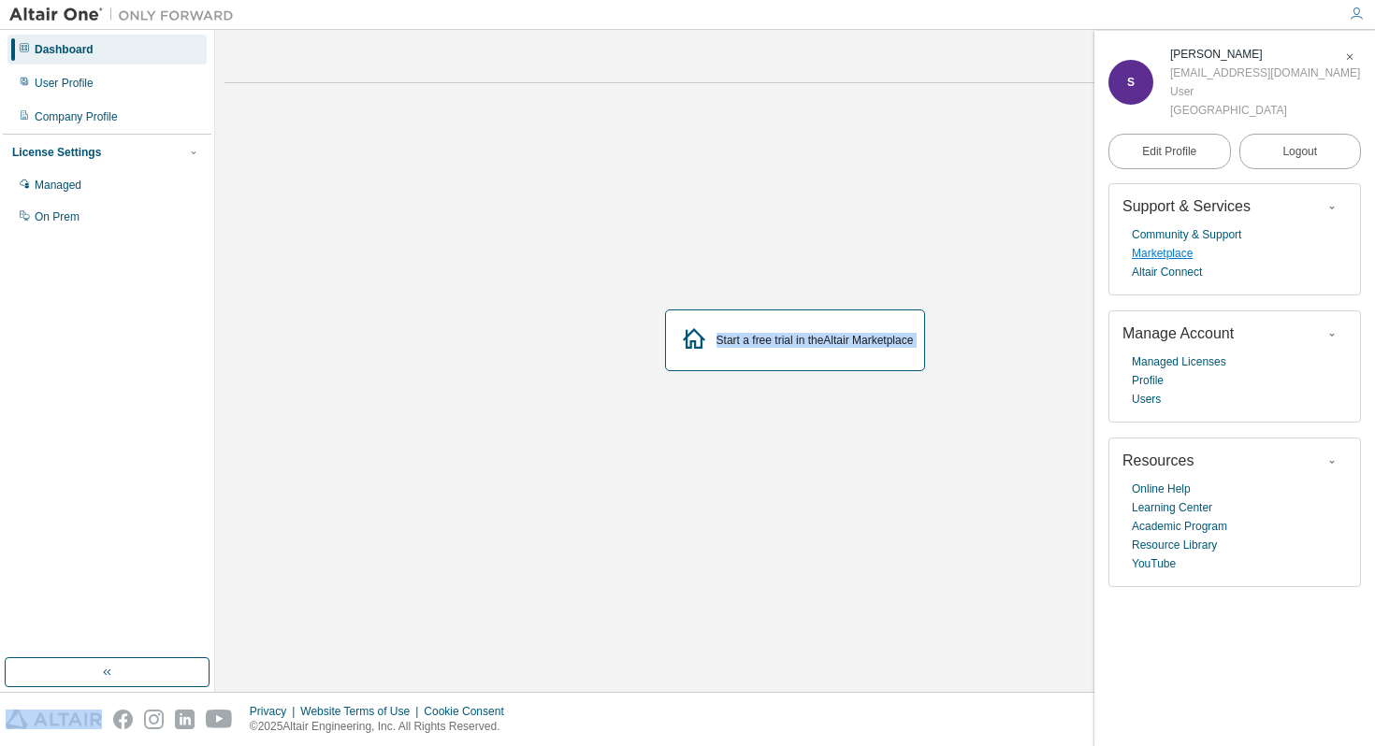
click at [1177, 249] on link "Marketplace" at bounding box center [1162, 253] width 61 height 19
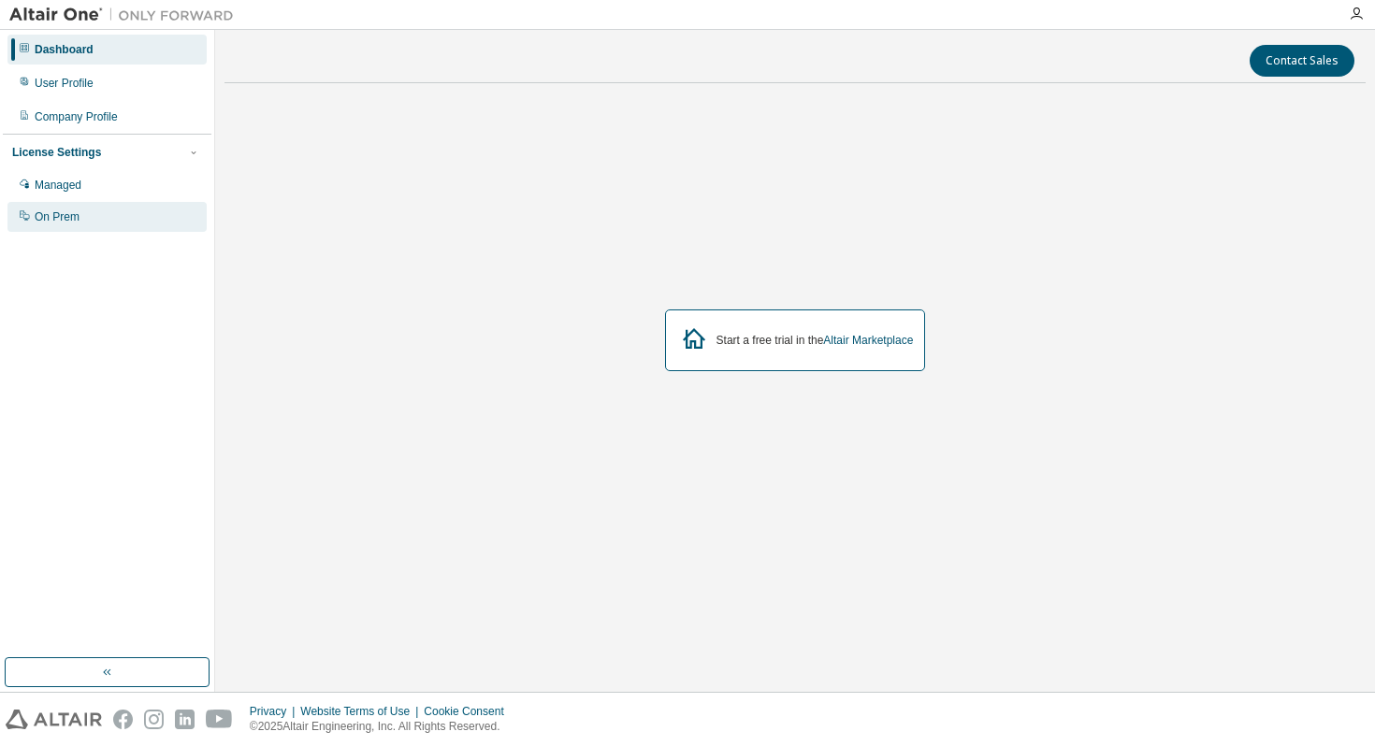
click at [74, 224] on div "On Prem" at bounding box center [57, 216] width 45 height 15
